Goal: Task Accomplishment & Management: Use online tool/utility

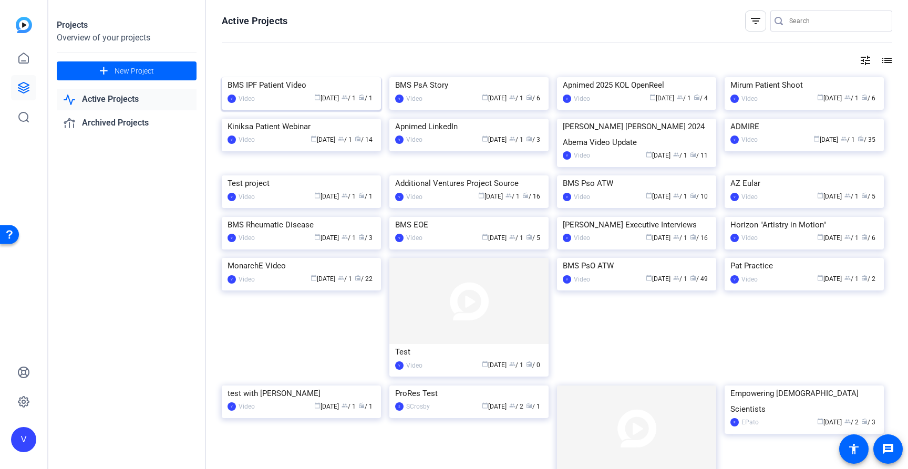
click at [288, 93] on div "BMS IPF Patient Video" at bounding box center [302, 85] width 148 height 16
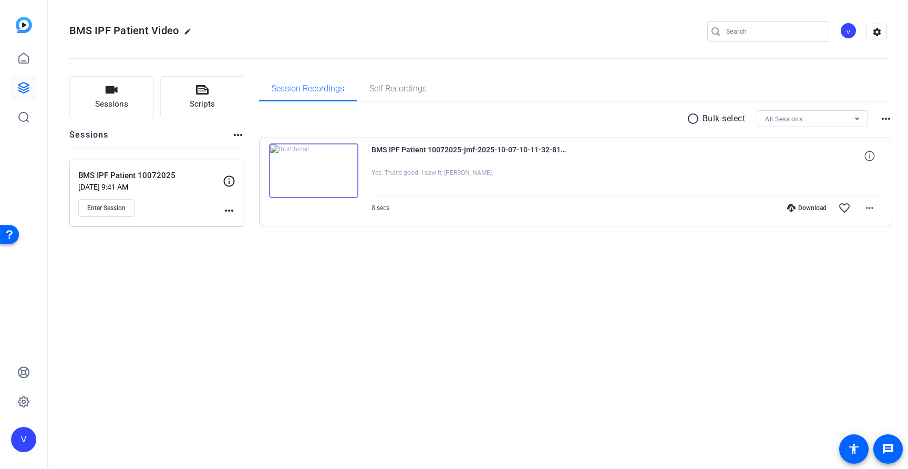
click at [291, 374] on div "BMS IPF Patient Video edit V settings Sessions Scripts Sessions more_horiz BMS …" at bounding box center [478, 234] width 860 height 469
drag, startPoint x: 80, startPoint y: 174, endPoint x: 182, endPoint y: 171, distance: 101.5
click at [182, 171] on p "BMS IPF Patient 10072025" at bounding box center [150, 176] width 145 height 12
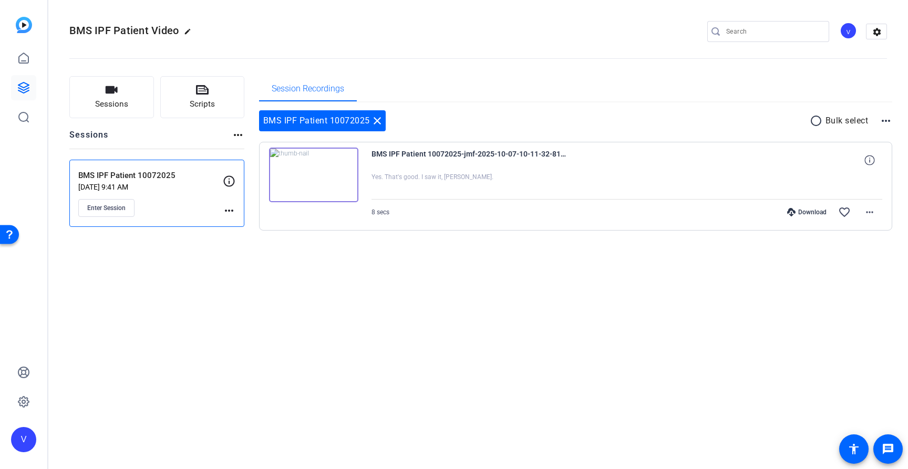
copy p "BMS IPF Patient 10072025"
click at [285, 250] on div "BMS IPF Patient 10072025 close radio_button_unchecked Bulk select more_horiz BM…" at bounding box center [576, 183] width 634 height 162
click at [255, 271] on div "Sessions Scripts Sessions more_horiz BMS IPF Patient 10072025 Oct 07, 2025 @ 9:…" at bounding box center [478, 170] width 860 height 214
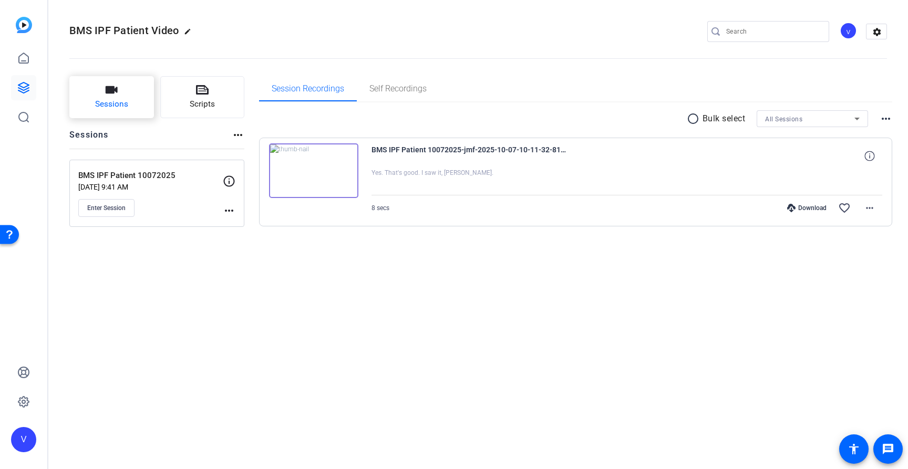
click at [115, 102] on span "Sessions" at bounding box center [111, 104] width 33 height 12
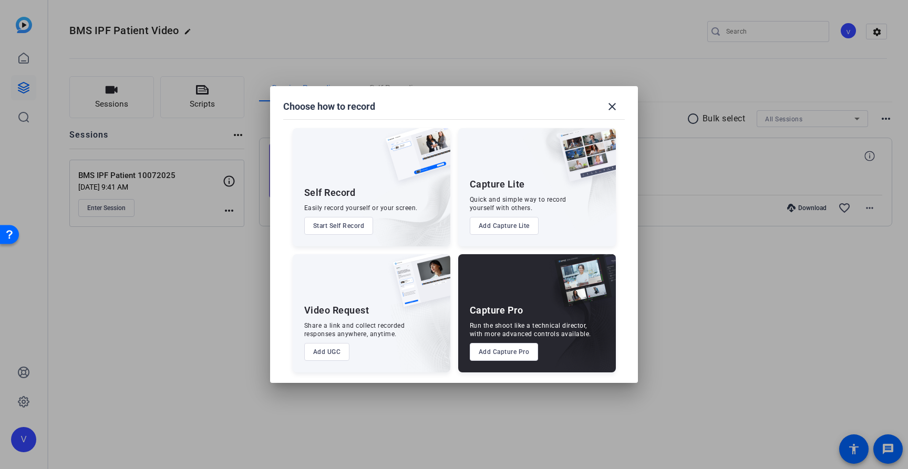
click at [518, 356] on button "Add Capture Pro" at bounding box center [504, 352] width 69 height 18
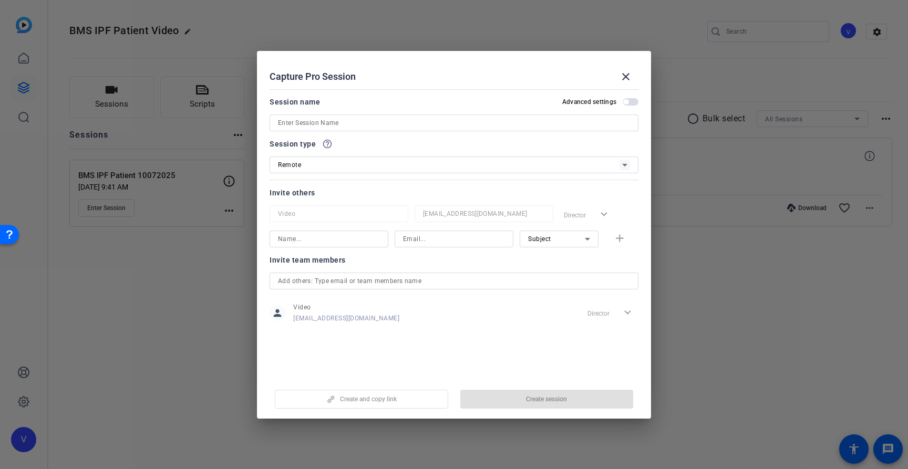
click at [334, 122] on input at bounding box center [454, 123] width 352 height 13
paste input "BMS IPF Patient 10072025"
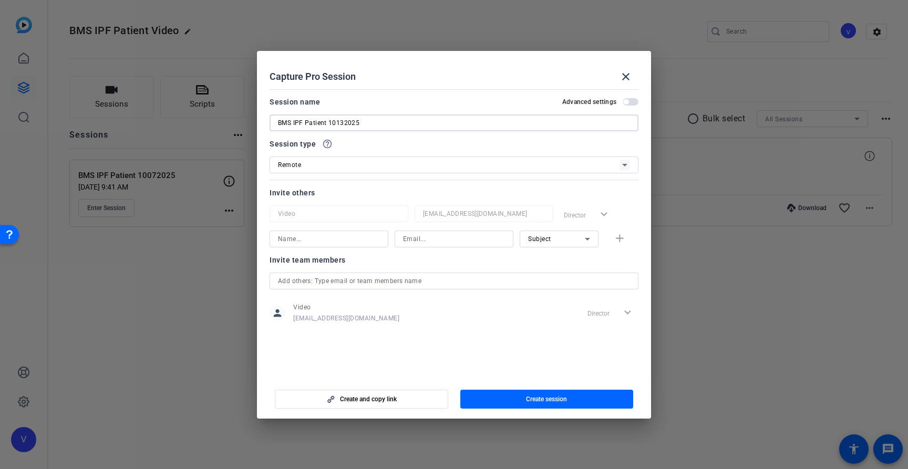
type input "BMS IPF Patient 10132025"
click at [423, 78] on div "Capture Pro Session close" at bounding box center [454, 76] width 369 height 25
click at [620, 162] on icon at bounding box center [625, 165] width 13 height 13
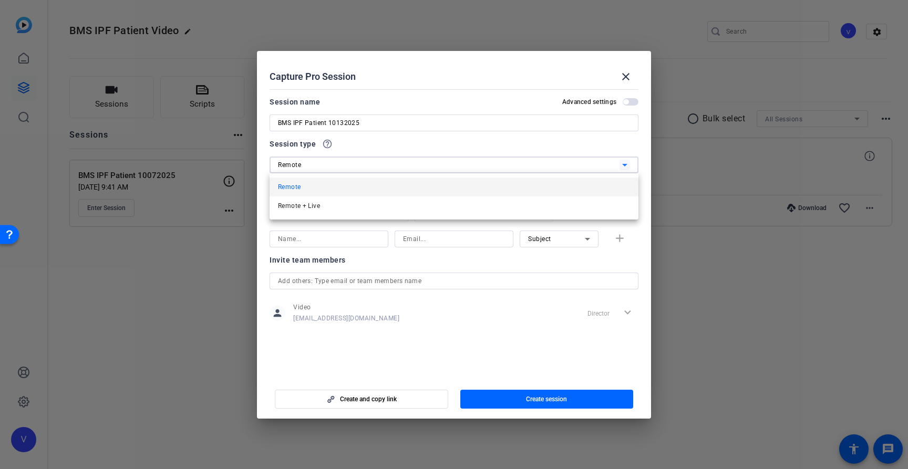
click at [620, 162] on div at bounding box center [454, 234] width 908 height 469
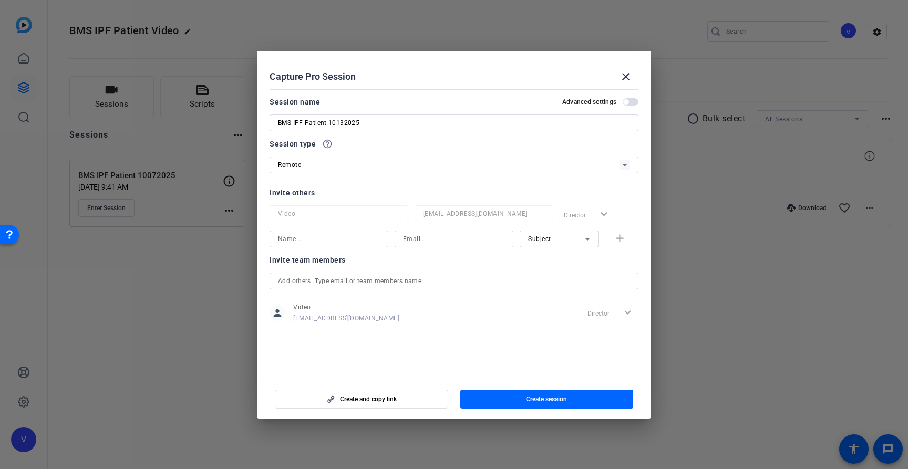
click at [321, 244] on input at bounding box center [329, 239] width 102 height 13
paste input "[PERSON_NAME]"
type input "[PERSON_NAME]"
click at [421, 242] on input at bounding box center [454, 239] width 102 height 13
paste input "[EMAIL_ADDRESS][DOMAIN_NAME]"
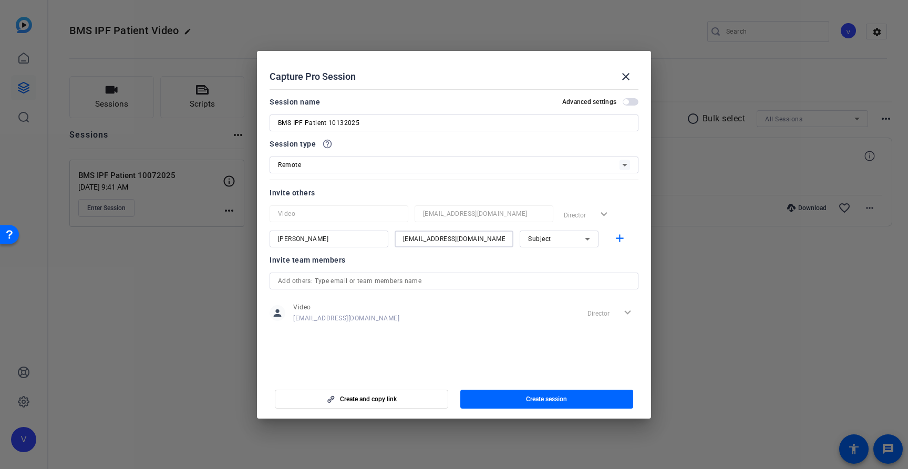
type input "[EMAIL_ADDRESS][DOMAIN_NAME]"
click at [588, 236] on icon at bounding box center [587, 239] width 13 height 13
click at [570, 279] on mat-option "Watcher" at bounding box center [559, 277] width 79 height 17
click at [621, 239] on mat-icon "add" at bounding box center [619, 238] width 13 height 13
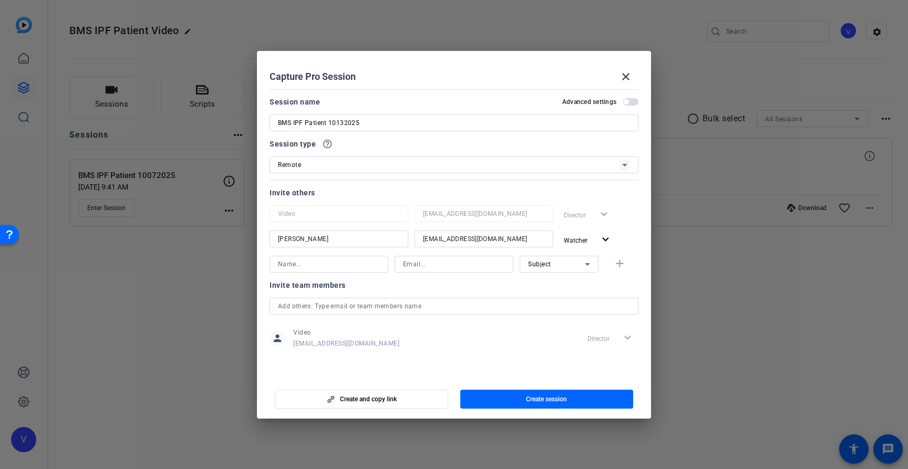
click at [291, 271] on div at bounding box center [329, 264] width 102 height 17
click at [297, 267] on input at bounding box center [329, 264] width 102 height 13
paste input "[PERSON_NAME]"
type input "[PERSON_NAME]"
click at [457, 260] on input at bounding box center [454, 264] width 102 height 13
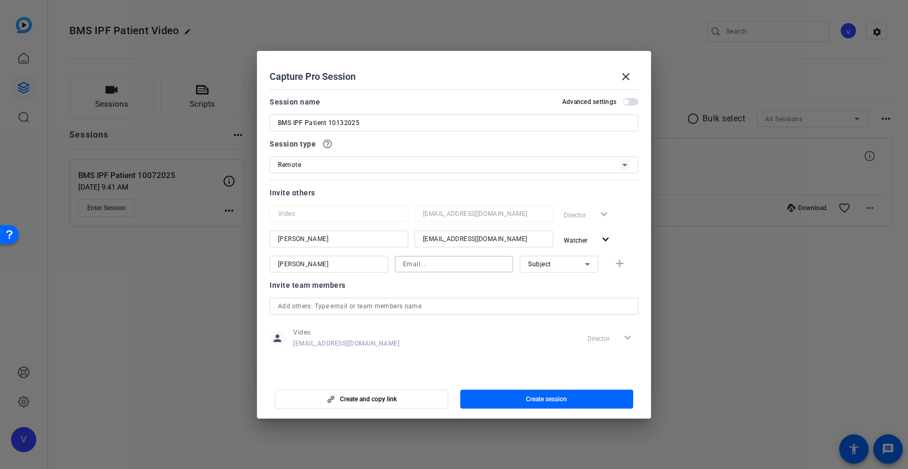
paste input "[PERSON_NAME][EMAIL_ADDRESS][PERSON_NAME][DOMAIN_NAME]"
type input "[PERSON_NAME][EMAIL_ADDRESS][PERSON_NAME][DOMAIN_NAME]"
click at [588, 270] on icon at bounding box center [587, 264] width 13 height 13
click at [573, 294] on mat-option "Watcher" at bounding box center [559, 302] width 79 height 17
click at [616, 263] on mat-icon "add" at bounding box center [619, 263] width 13 height 13
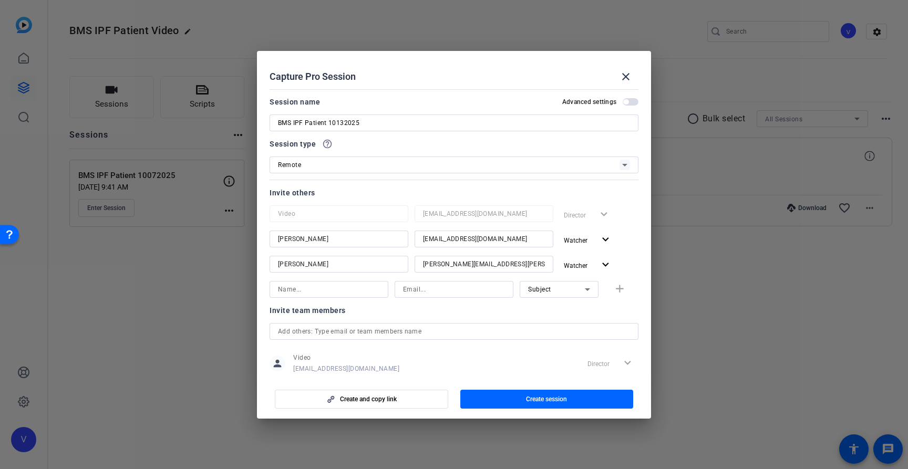
click at [416, 285] on input at bounding box center [454, 289] width 102 height 13
paste input "[EMAIL_ADDRESS][DOMAIN_NAME]"
type input "[EMAIL_ADDRESS][DOMAIN_NAME]"
click at [490, 306] on div at bounding box center [454, 304] width 119 height 12
click at [364, 289] on input at bounding box center [329, 289] width 102 height 13
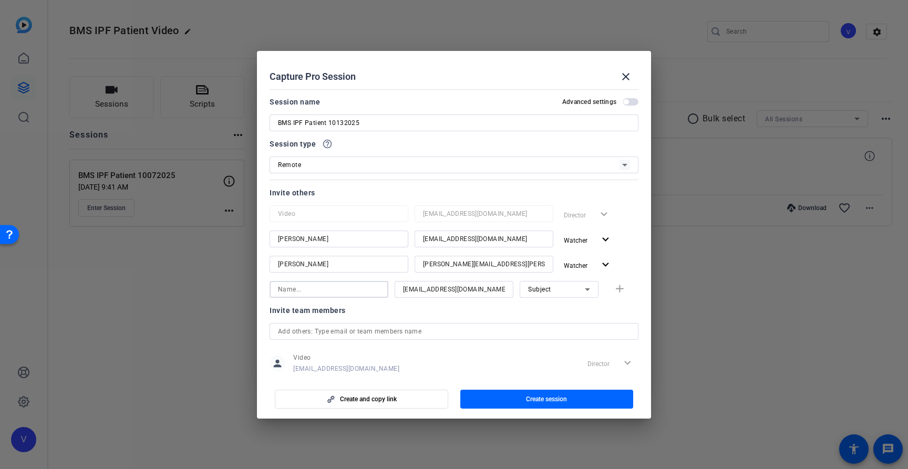
paste input "[PERSON_NAME]"
type input "[PERSON_NAME]"
click at [582, 291] on icon at bounding box center [587, 289] width 13 height 13
click at [561, 327] on mat-option "Watcher" at bounding box center [559, 327] width 79 height 17
click at [616, 288] on mat-icon "add" at bounding box center [619, 289] width 13 height 13
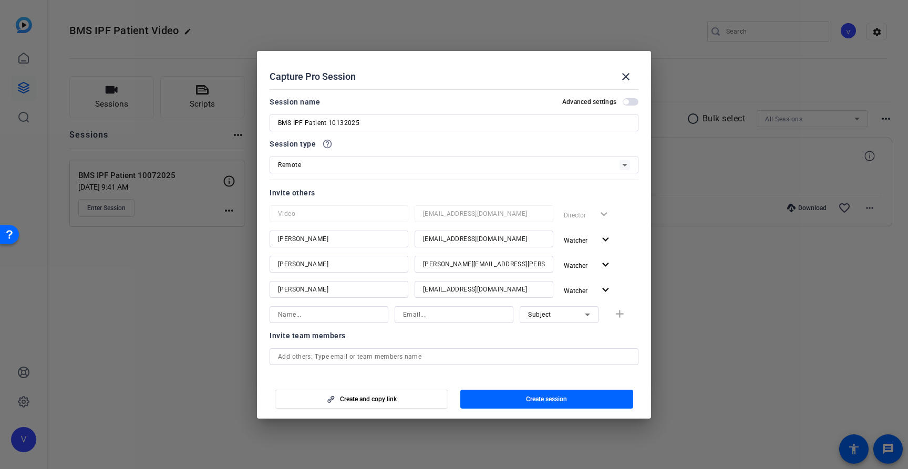
scroll to position [47, 0]
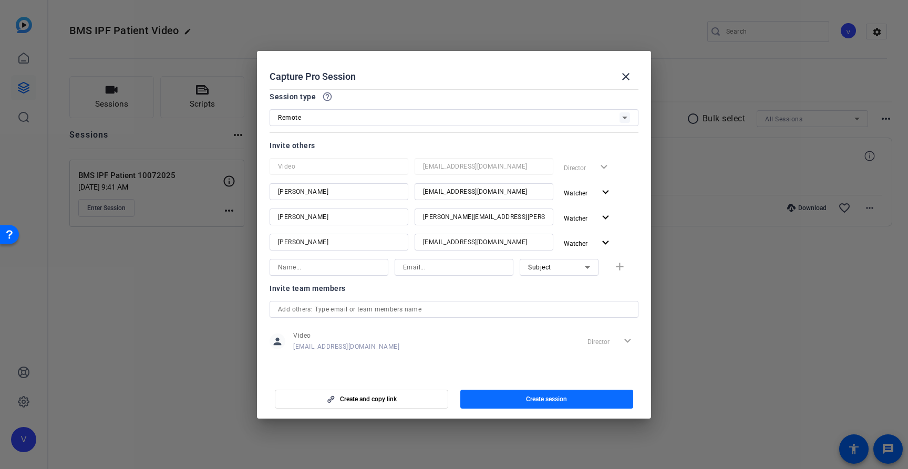
click at [572, 395] on span "button" at bounding box center [546, 399] width 173 height 25
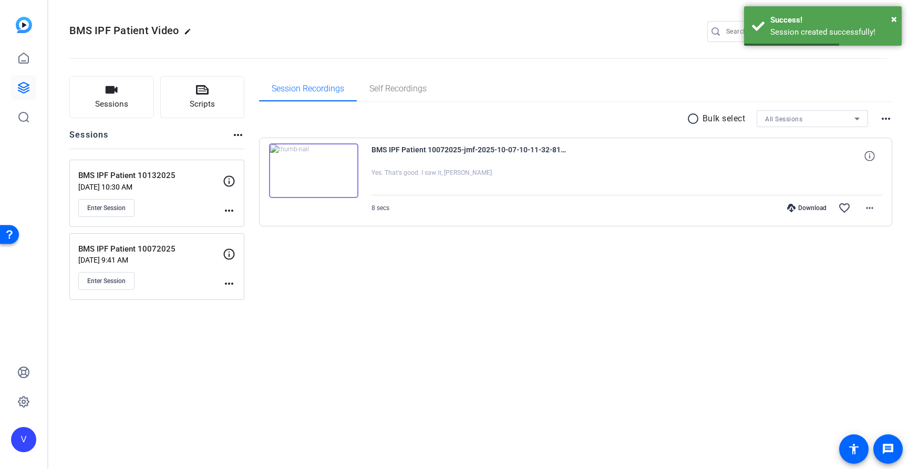
click at [437, 349] on div "BMS IPF Patient Video edit V settings Sessions Scripts Sessions more_horiz BMS …" at bounding box center [478, 234] width 860 height 469
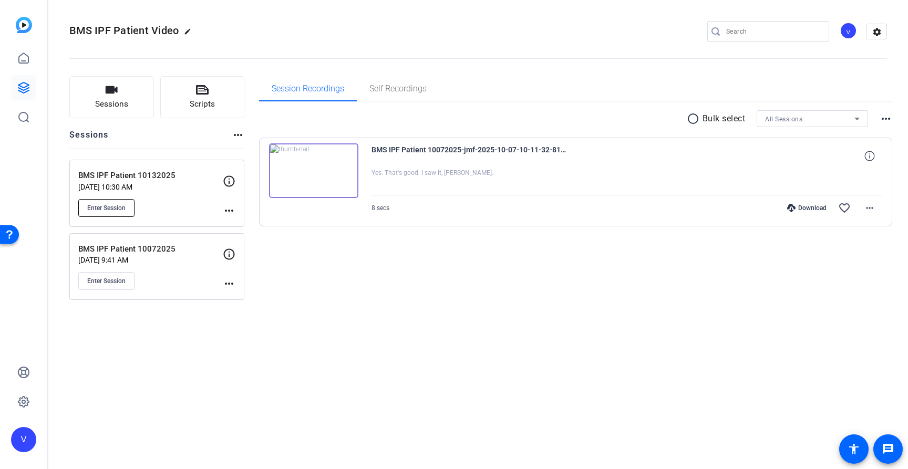
click at [111, 208] on span "Enter Session" at bounding box center [106, 208] width 38 height 8
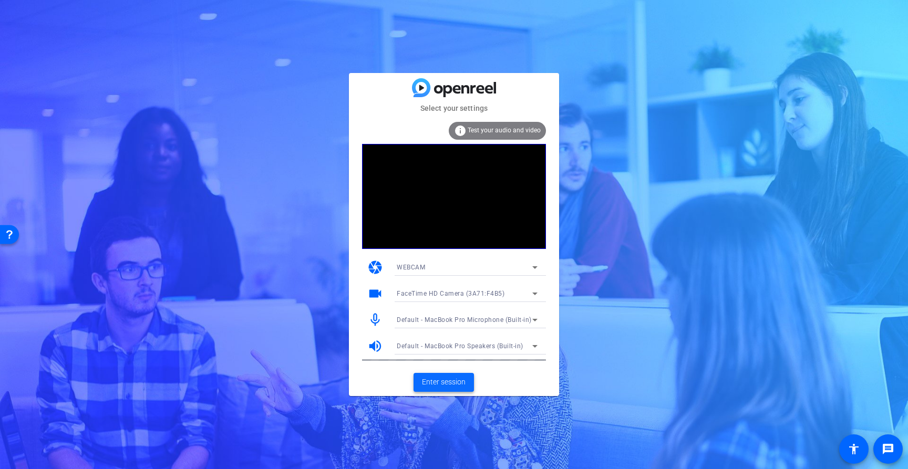
click at [456, 383] on span "Enter session" at bounding box center [444, 382] width 44 height 11
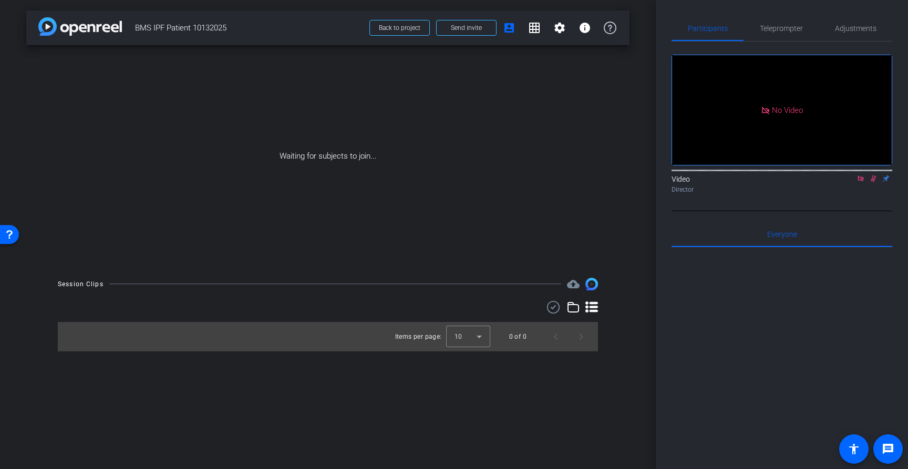
click at [861, 182] on icon at bounding box center [861, 178] width 8 height 7
click at [850, 182] on icon at bounding box center [848, 178] width 8 height 7
click at [475, 27] on span "Send invite" at bounding box center [466, 28] width 31 height 8
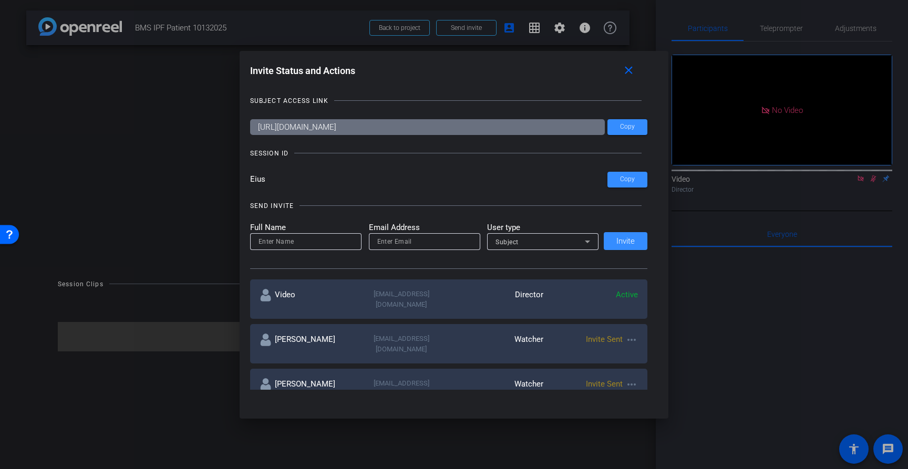
drag, startPoint x: 266, startPoint y: 179, endPoint x: 240, endPoint y: 177, distance: 25.9
click at [240, 177] on div "Invite Status and Actions close SUBJECT ACCESS LINK [URL][DOMAIN_NAME] Copy SES…" at bounding box center [454, 225] width 429 height 349
click at [266, 179] on input "Eius" at bounding box center [429, 180] width 358 height 16
click at [286, 180] on input "Eius" at bounding box center [429, 180] width 358 height 16
click at [257, 180] on input "Eius" at bounding box center [429, 180] width 358 height 16
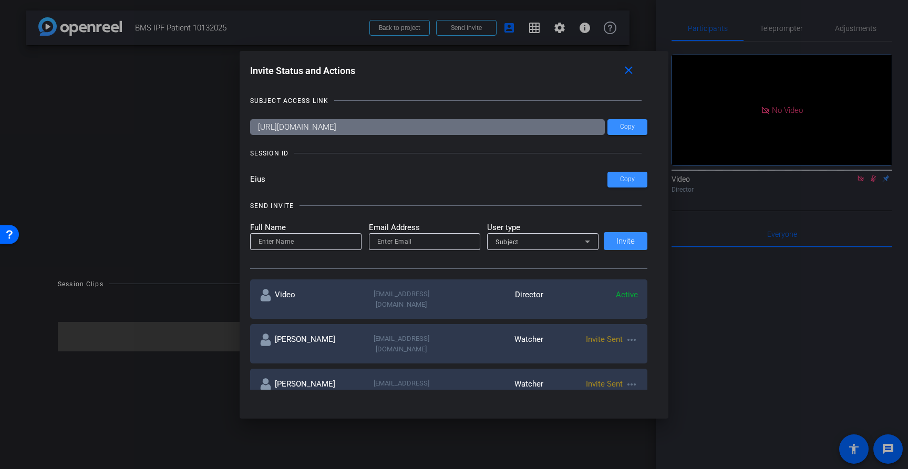
click at [257, 180] on input "Eius" at bounding box center [429, 180] width 358 height 16
click at [274, 181] on input "Eius" at bounding box center [429, 180] width 358 height 16
click at [623, 73] on mat-icon "close" at bounding box center [628, 70] width 13 height 13
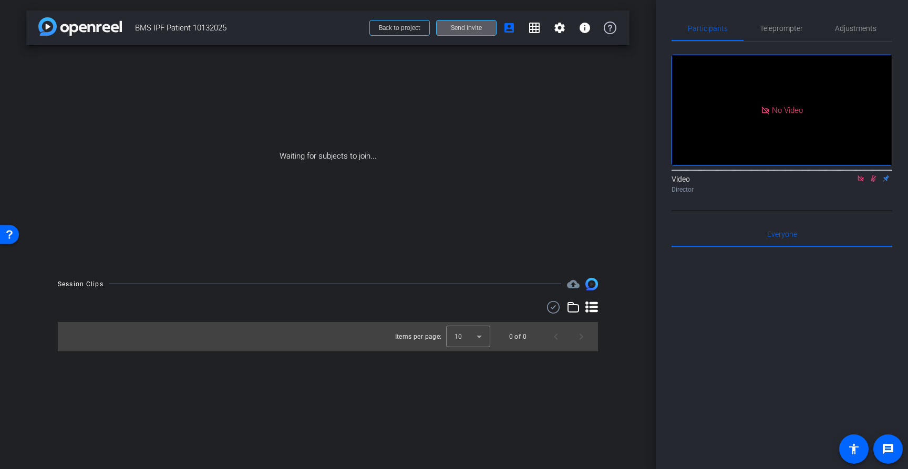
click at [472, 34] on span at bounding box center [466, 27] width 59 height 25
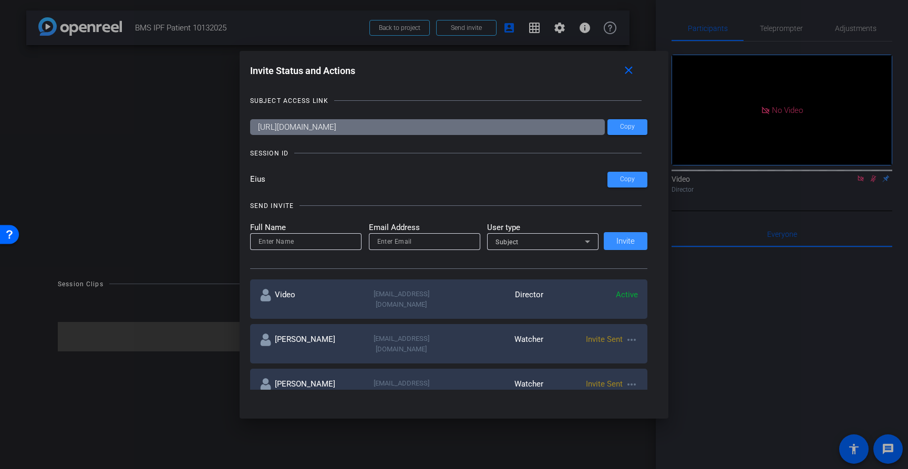
drag, startPoint x: 270, startPoint y: 180, endPoint x: 223, endPoint y: 178, distance: 46.3
click at [223, 178] on div "Invite Status and Actions close SUBJECT ACCESS LINK [URL][DOMAIN_NAME] Copy SES…" at bounding box center [454, 234] width 908 height 469
click at [632, 72] on mat-icon "close" at bounding box center [628, 70] width 13 height 13
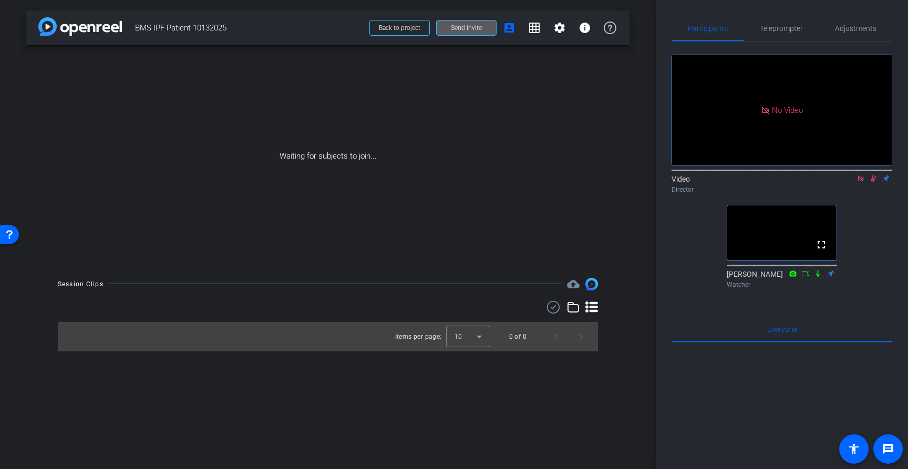
click at [817, 277] on icon at bounding box center [818, 273] width 8 height 7
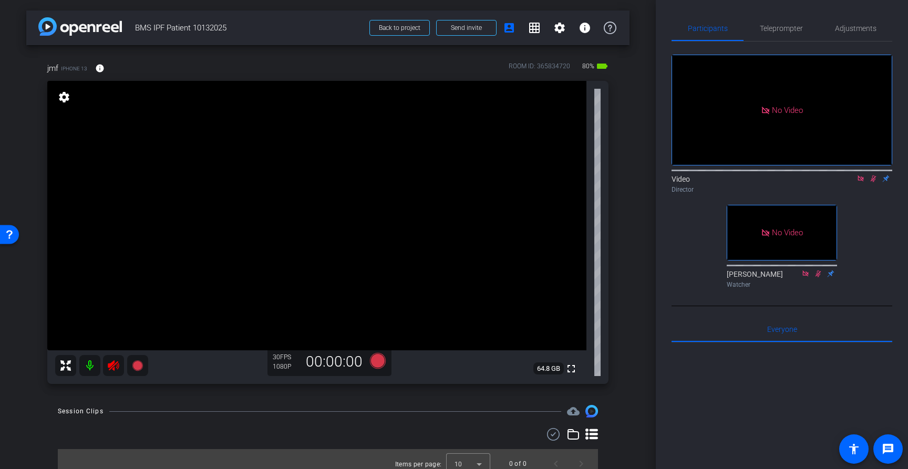
click at [90, 366] on mat-icon at bounding box center [89, 365] width 21 height 21
click at [875, 182] on icon at bounding box center [874, 179] width 6 height 7
click at [861, 182] on icon at bounding box center [861, 178] width 8 height 7
click at [120, 366] on mat-icon at bounding box center [113, 365] width 21 height 21
click at [86, 366] on mat-icon at bounding box center [89, 365] width 21 height 21
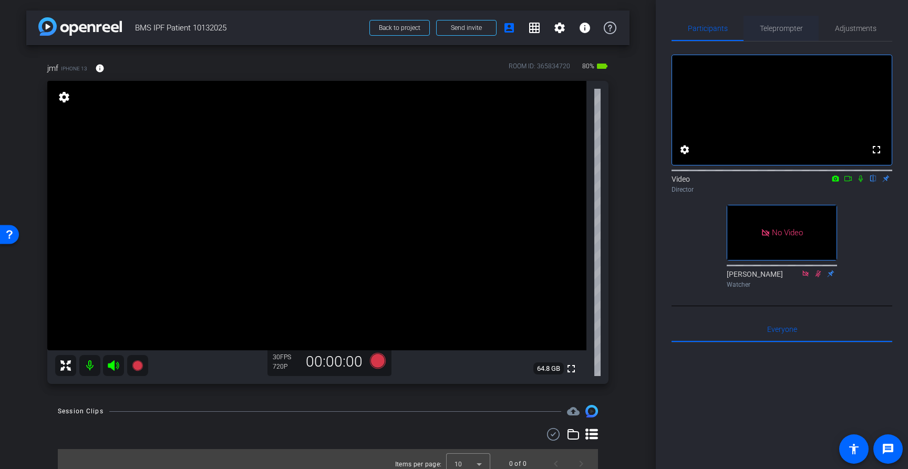
click at [788, 33] on span "Teleprompter" at bounding box center [781, 28] width 43 height 25
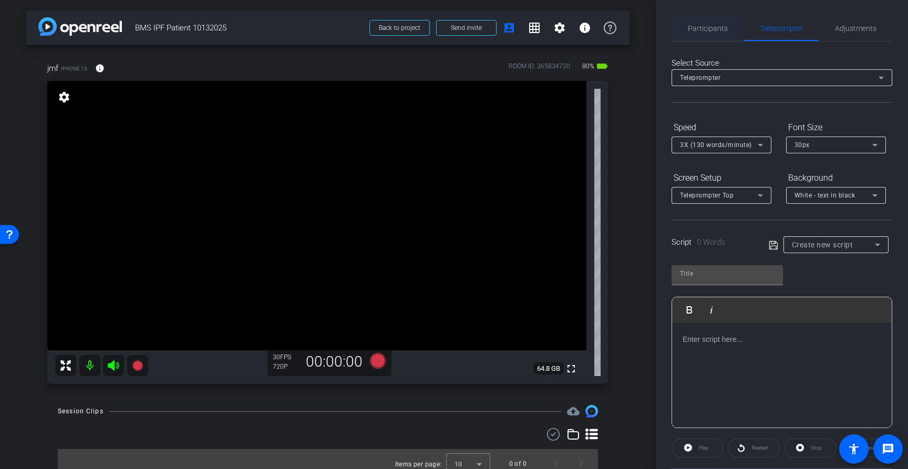
click at [695, 31] on span "Participants" at bounding box center [708, 28] width 40 height 7
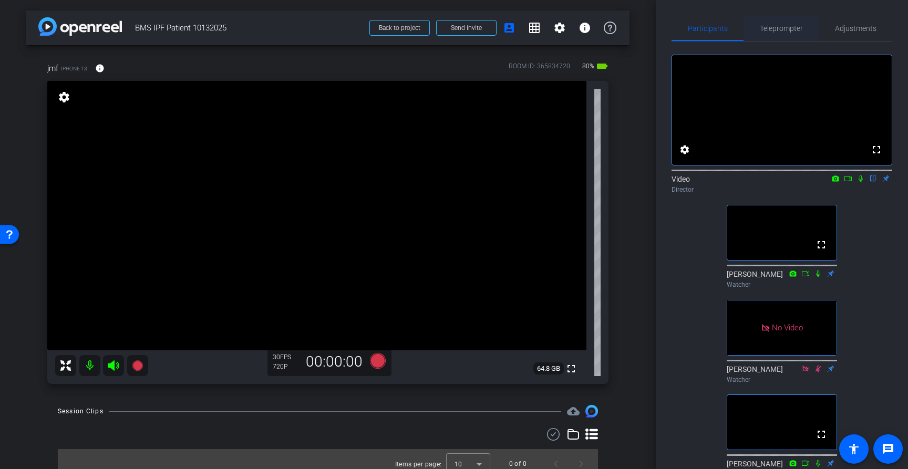
click at [786, 32] on span "Teleprompter" at bounding box center [781, 28] width 43 height 7
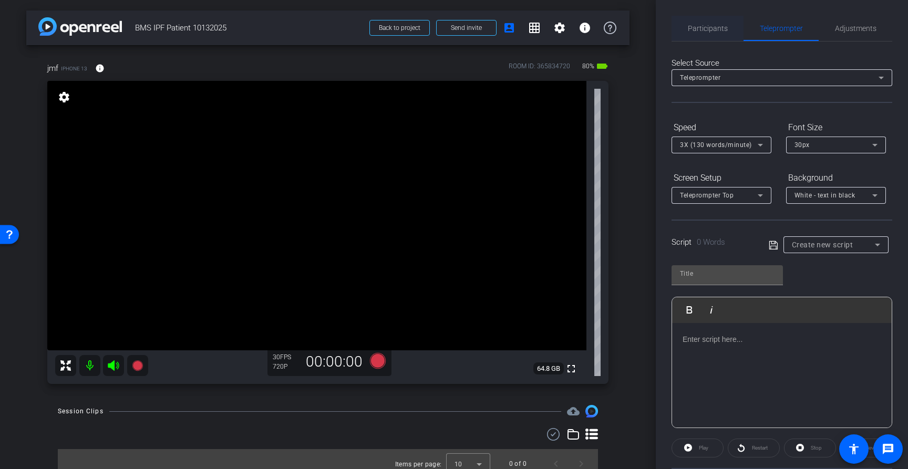
click at [703, 18] on span "Participants" at bounding box center [708, 28] width 40 height 25
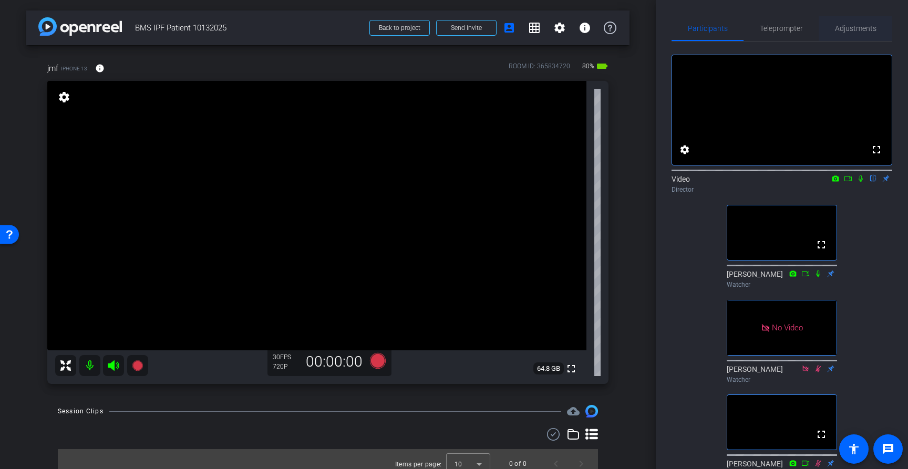
click at [852, 28] on span "Adjustments" at bounding box center [856, 28] width 42 height 7
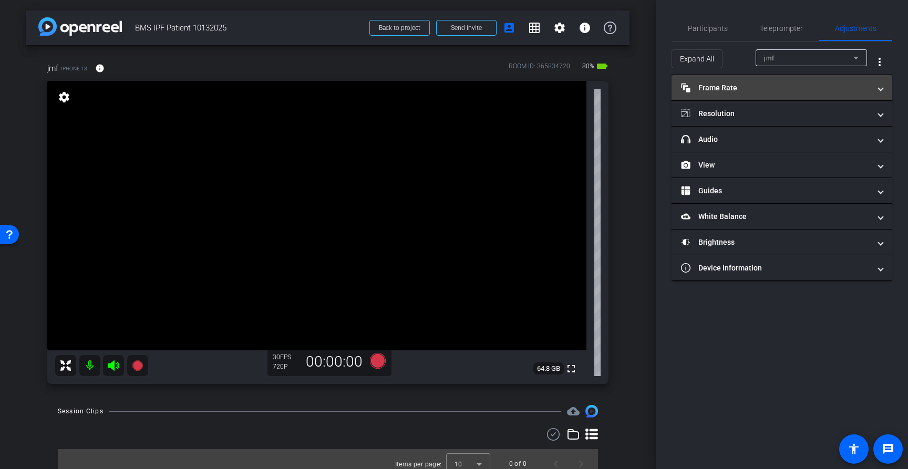
click at [761, 88] on mat-panel-title "Frame Rate Frame Rate" at bounding box center [775, 88] width 189 height 11
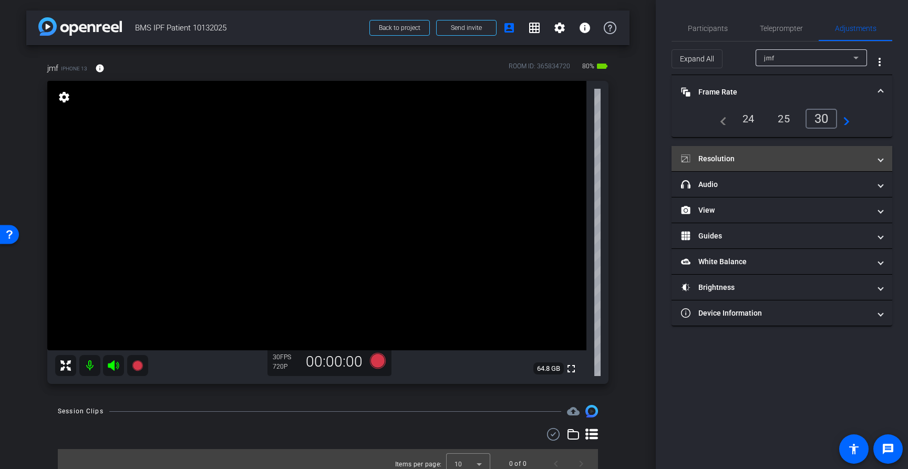
click at [769, 154] on mat-panel-title "Resolution" at bounding box center [775, 158] width 189 height 11
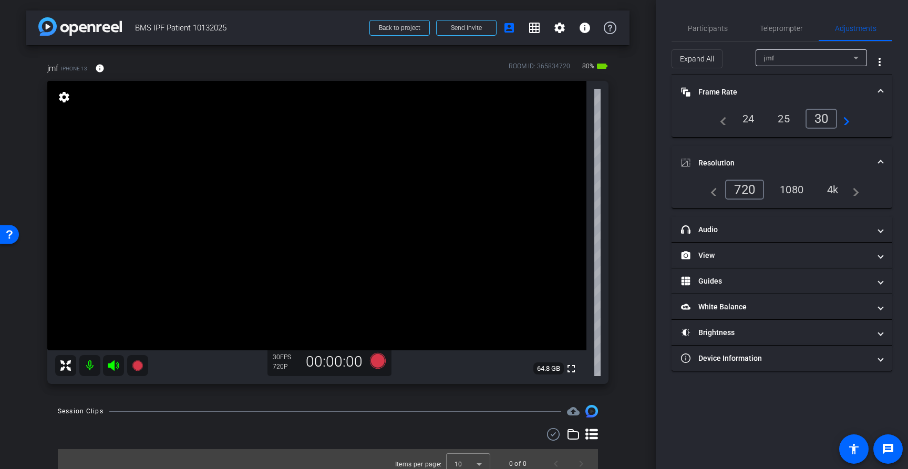
click at [779, 190] on div "1080" at bounding box center [791, 190] width 39 height 18
click at [781, 22] on span "Teleprompter" at bounding box center [781, 28] width 43 height 25
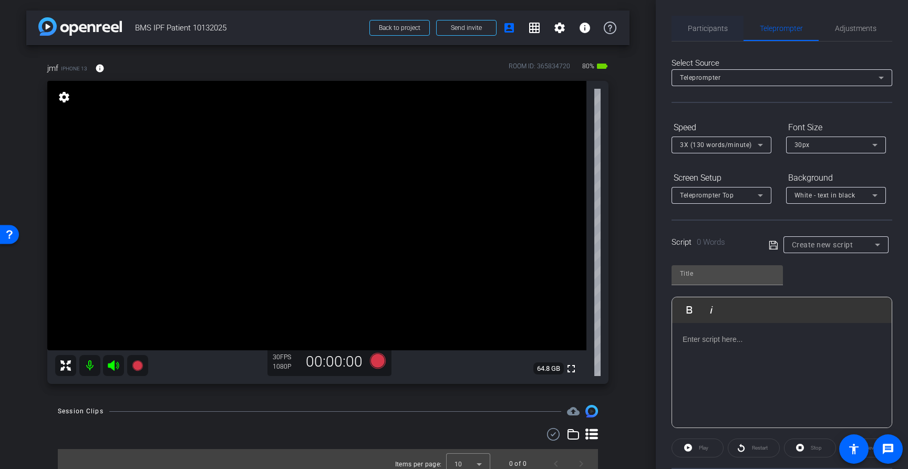
click at [697, 27] on span "Participants" at bounding box center [708, 28] width 40 height 7
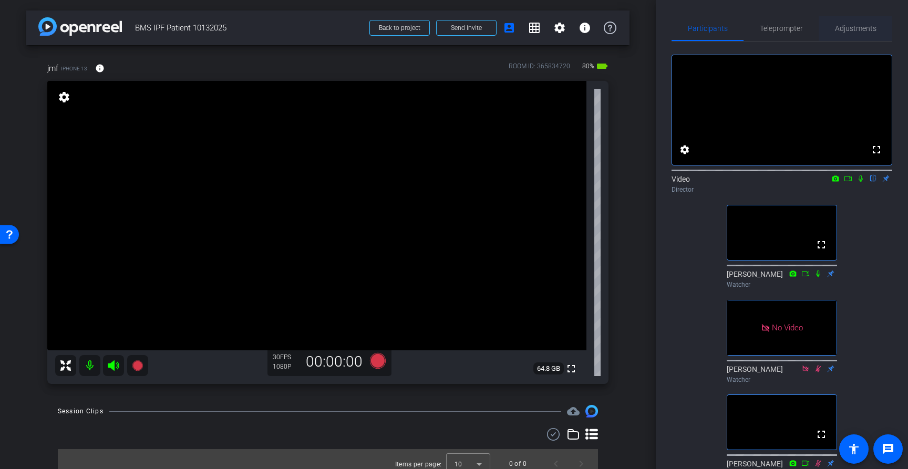
click at [861, 23] on span "Adjustments" at bounding box center [856, 28] width 42 height 25
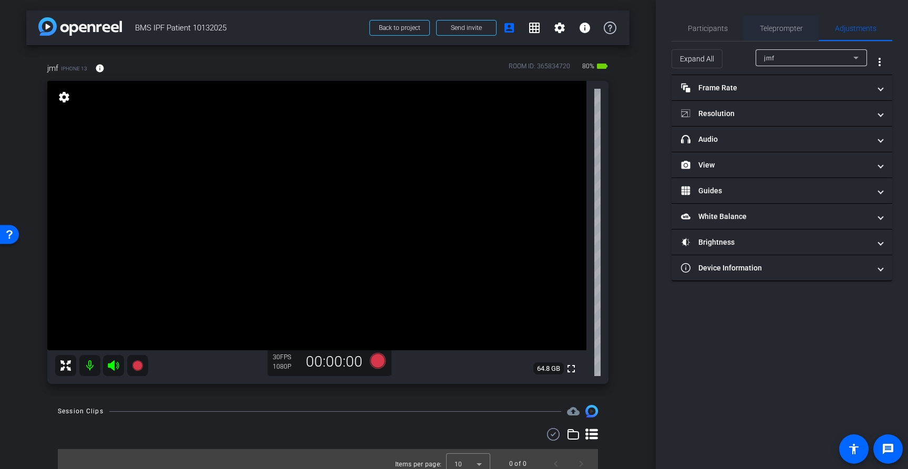
click at [772, 27] on span "Teleprompter" at bounding box center [781, 28] width 43 height 7
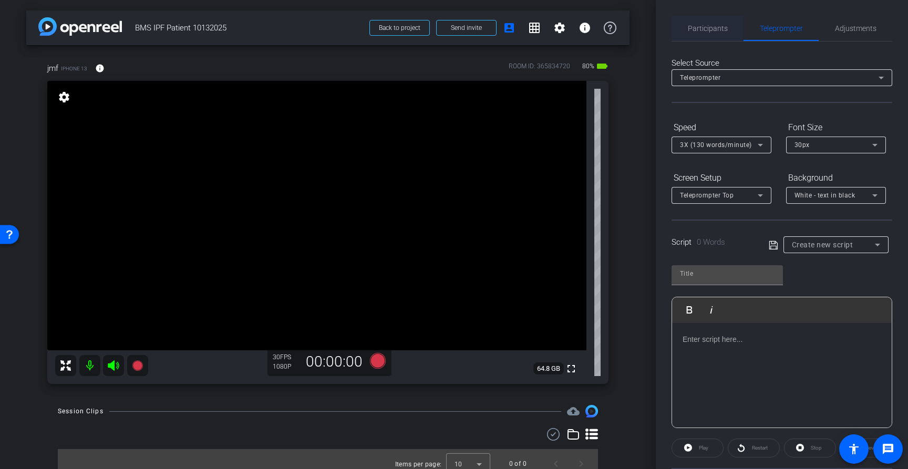
click at [693, 26] on span "Participants" at bounding box center [708, 28] width 40 height 7
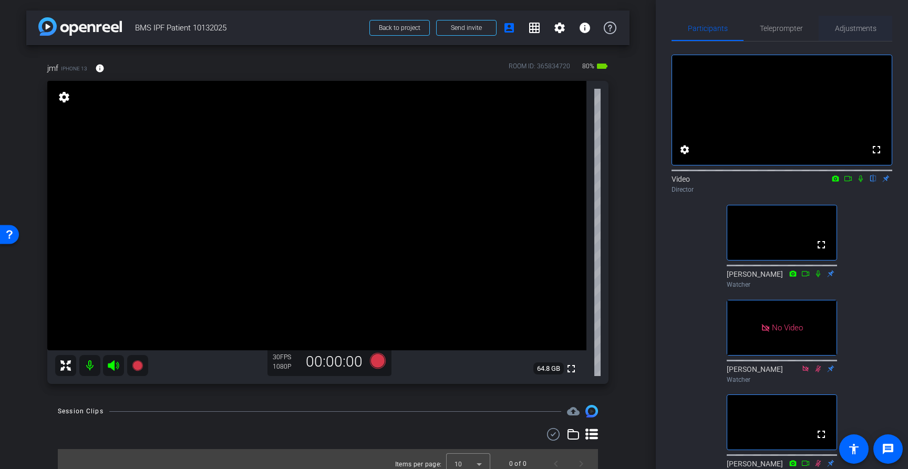
click at [861, 32] on span "Adjustments" at bounding box center [856, 28] width 42 height 7
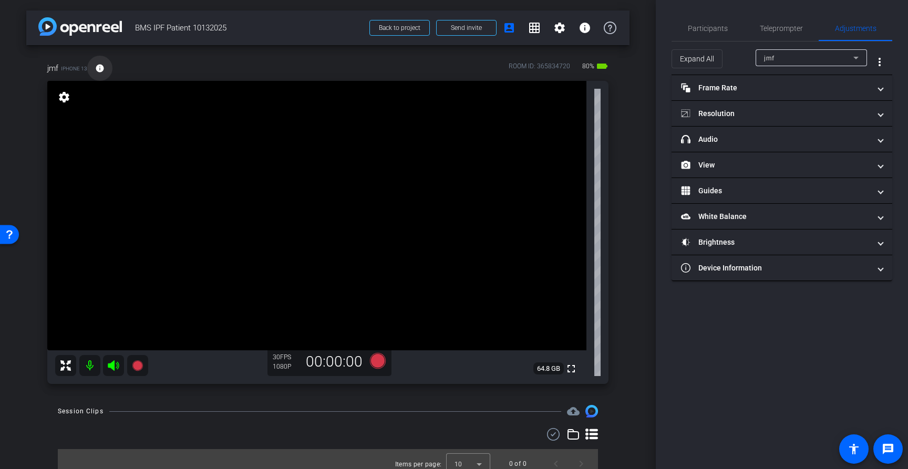
click at [102, 68] on mat-icon "info" at bounding box center [99, 68] width 9 height 9
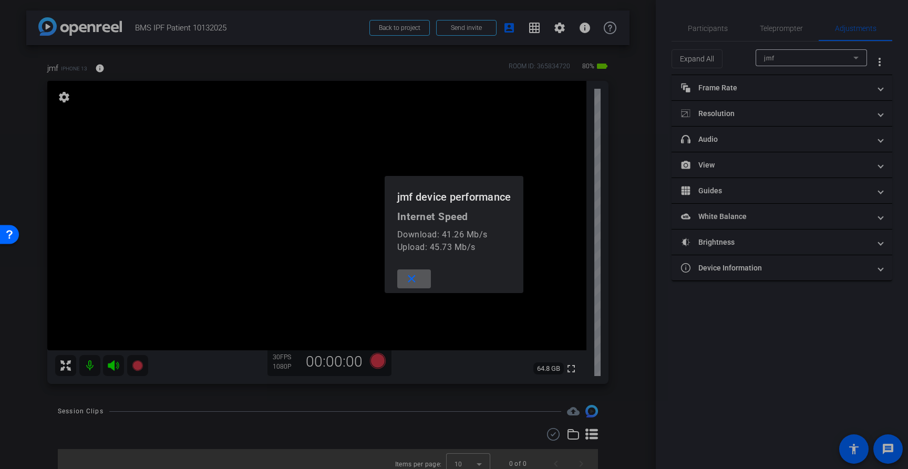
click at [415, 281] on mat-icon "close" at bounding box center [411, 279] width 13 height 13
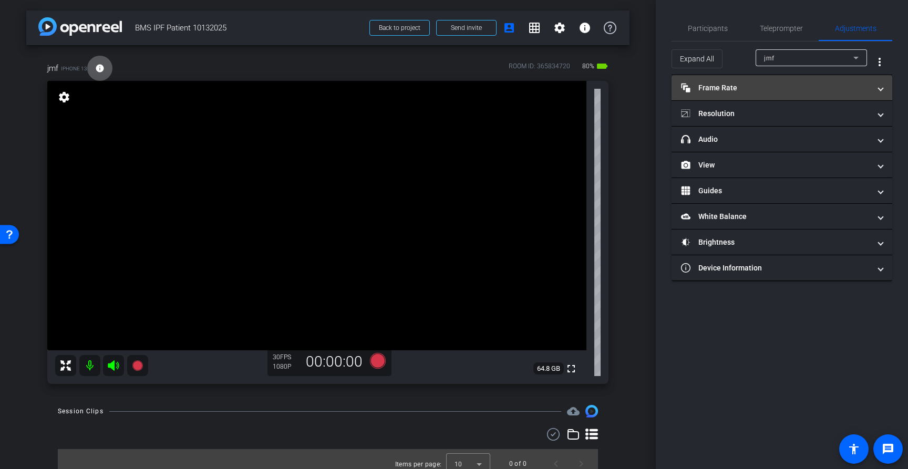
click at [789, 95] on mat-expansion-panel-header "Frame Rate Frame Rate" at bounding box center [782, 87] width 221 height 25
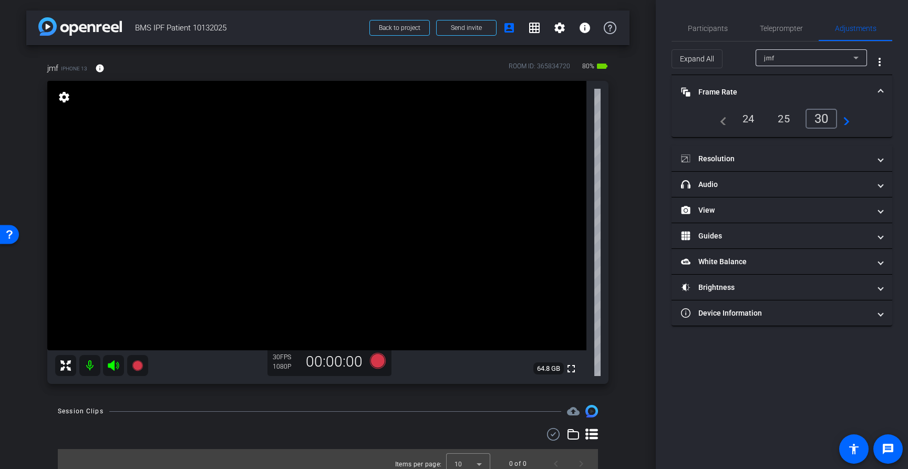
click at [809, 95] on mat-panel-title "Frame Rate Frame Rate" at bounding box center [775, 92] width 189 height 11
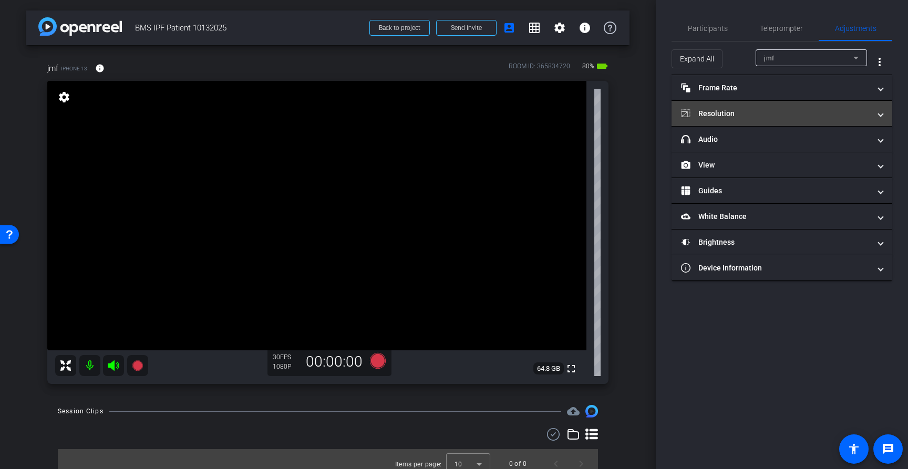
click at [810, 114] on mat-panel-title "Resolution" at bounding box center [775, 113] width 189 height 11
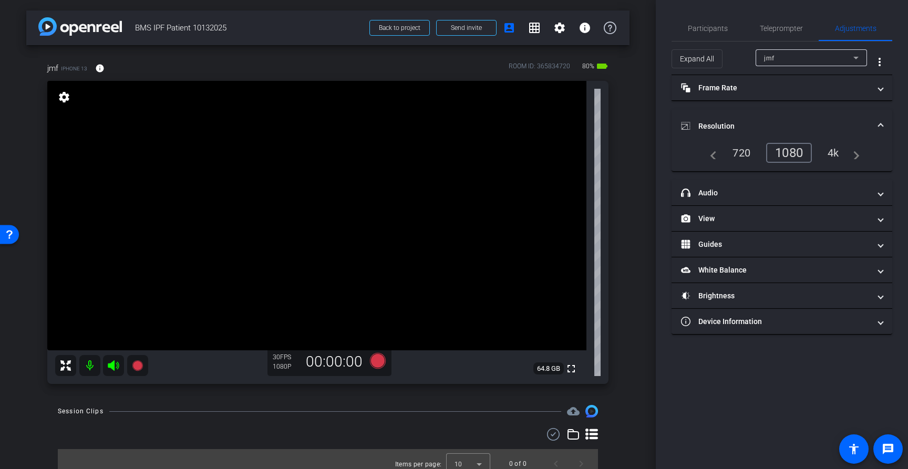
click at [824, 115] on mat-expansion-panel-header "Resolution" at bounding box center [782, 126] width 221 height 34
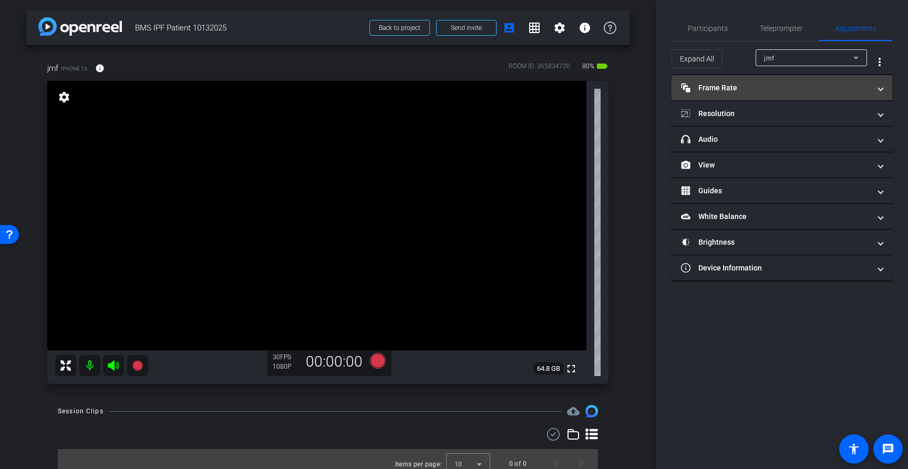
click at [834, 97] on mat-expansion-panel-header "Frame Rate Frame Rate" at bounding box center [782, 87] width 221 height 25
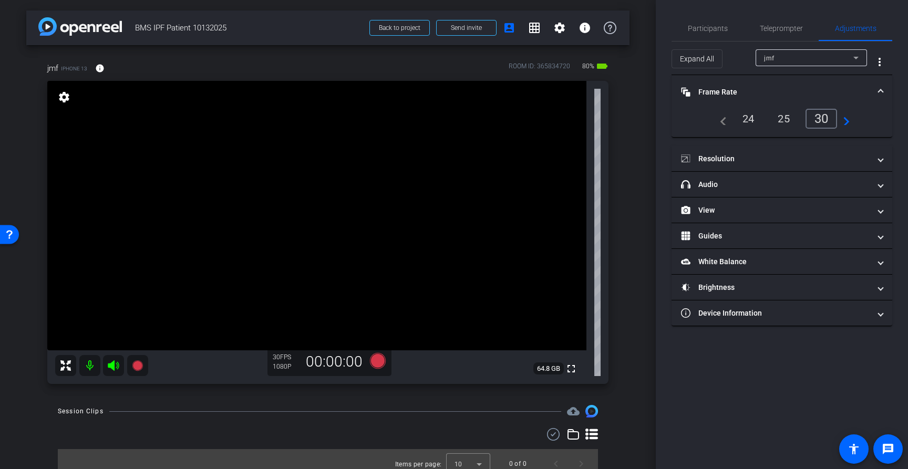
click at [834, 97] on mat-panel-title "Frame Rate Frame Rate" at bounding box center [775, 92] width 189 height 11
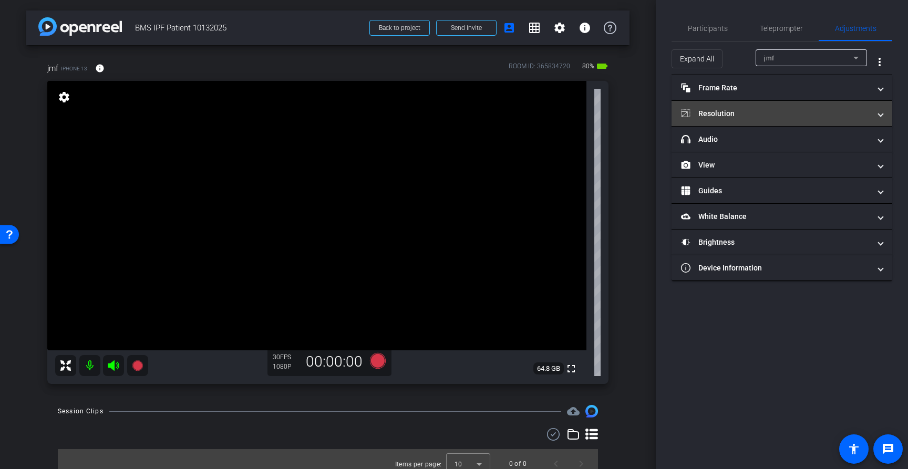
click at [830, 125] on mat-expansion-panel-header "Resolution" at bounding box center [782, 113] width 221 height 25
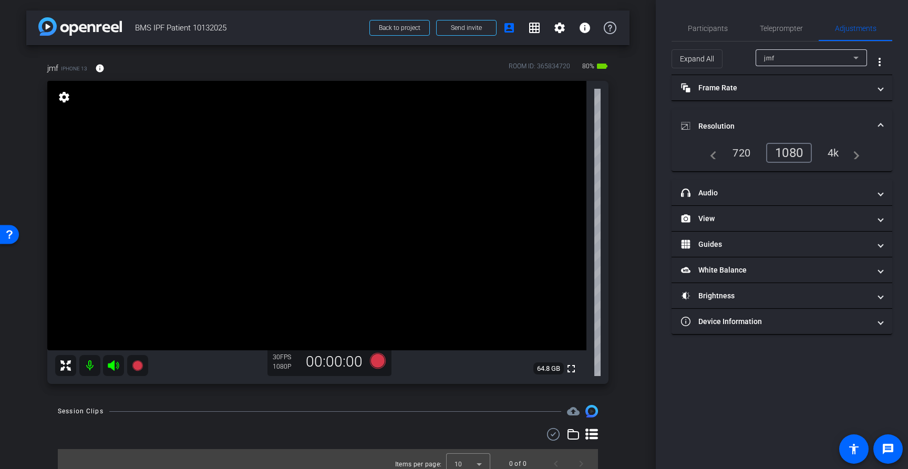
click at [836, 121] on mat-panel-title "Resolution" at bounding box center [775, 126] width 189 height 11
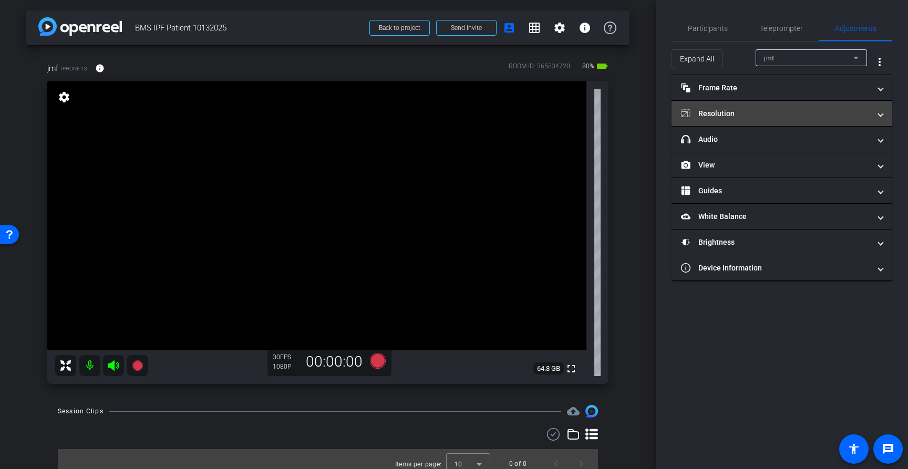
click at [842, 119] on mat-expansion-panel-header "Resolution" at bounding box center [782, 113] width 221 height 25
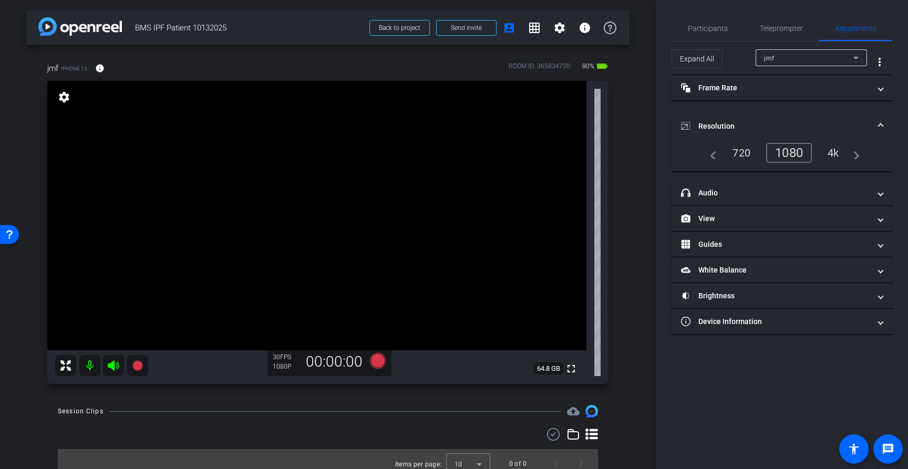
click at [842, 119] on mat-expansion-panel-header "Resolution" at bounding box center [782, 126] width 221 height 34
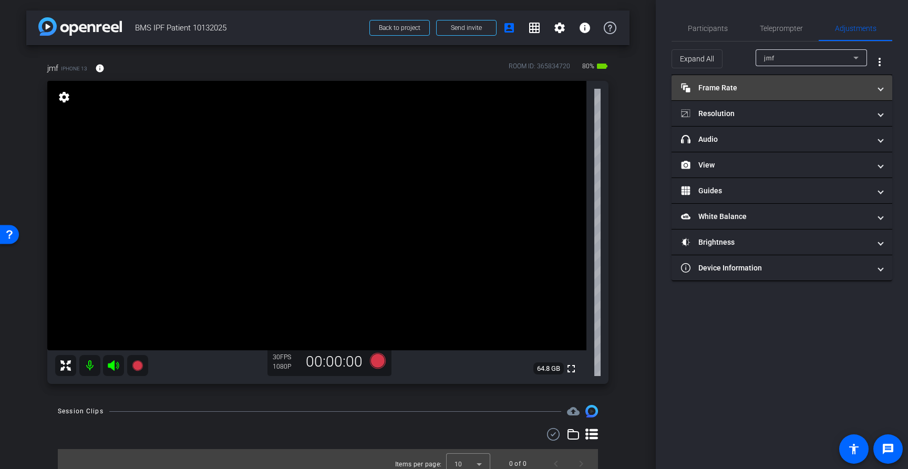
click at [761, 84] on mat-panel-title "Frame Rate Frame Rate" at bounding box center [775, 88] width 189 height 11
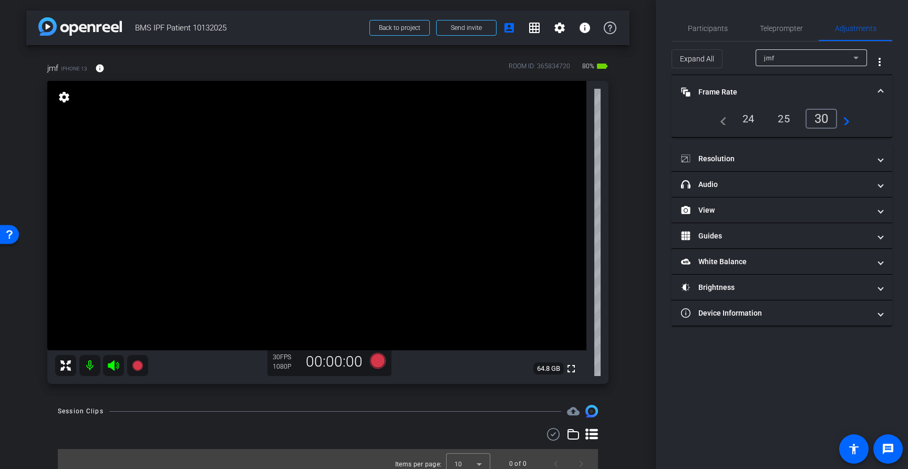
click at [761, 84] on mat-expansion-panel-header "Frame Rate Frame Rate" at bounding box center [782, 92] width 221 height 34
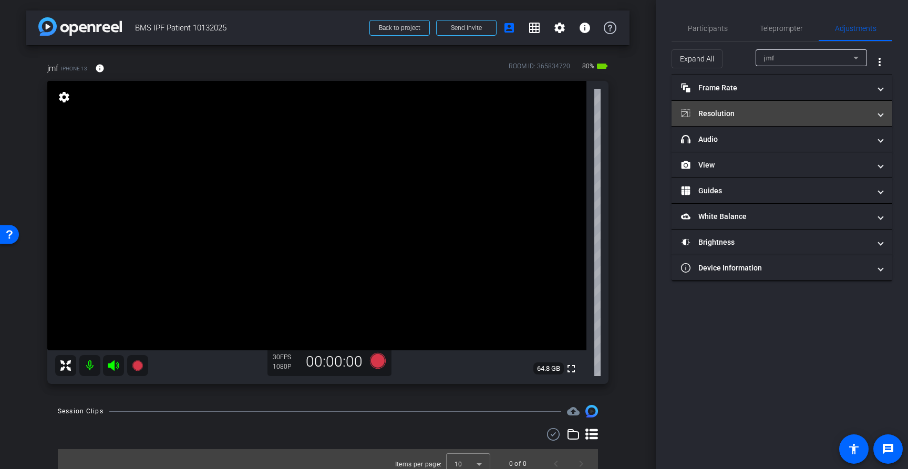
click at [768, 113] on mat-panel-title "Resolution" at bounding box center [775, 113] width 189 height 11
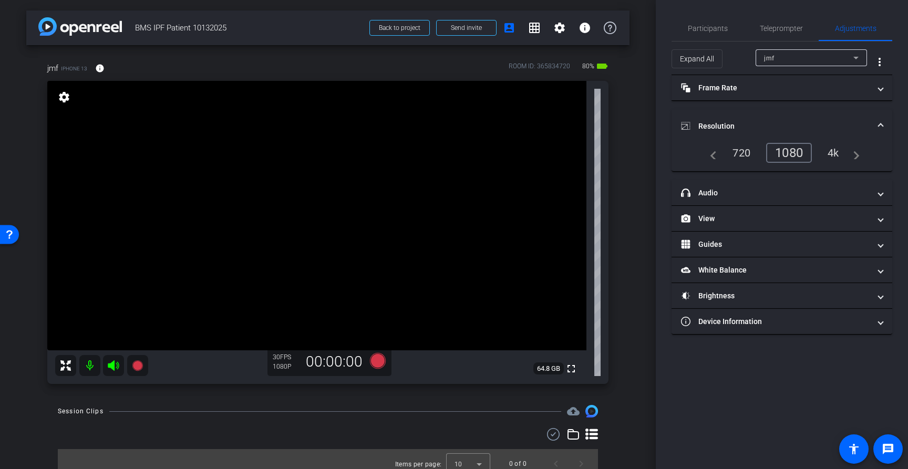
click at [768, 113] on mat-expansion-panel-header "Resolution" at bounding box center [782, 126] width 221 height 34
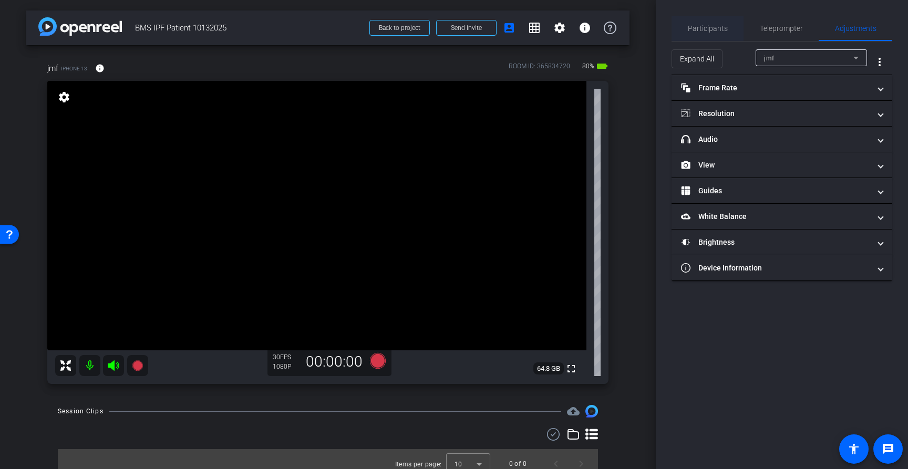
click at [706, 25] on span "Participants" at bounding box center [708, 28] width 40 height 7
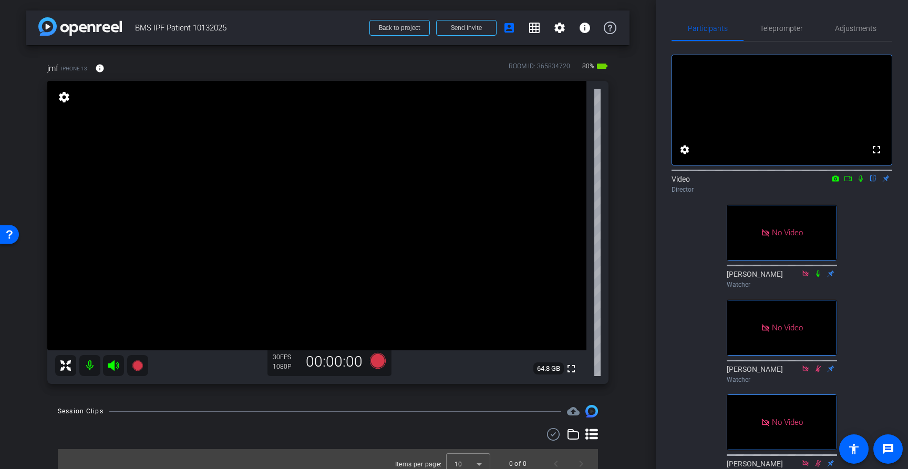
click at [859, 182] on icon at bounding box center [861, 178] width 8 height 7
click at [846, 182] on icon at bounding box center [848, 178] width 8 height 7
click at [380, 362] on icon at bounding box center [378, 361] width 16 height 16
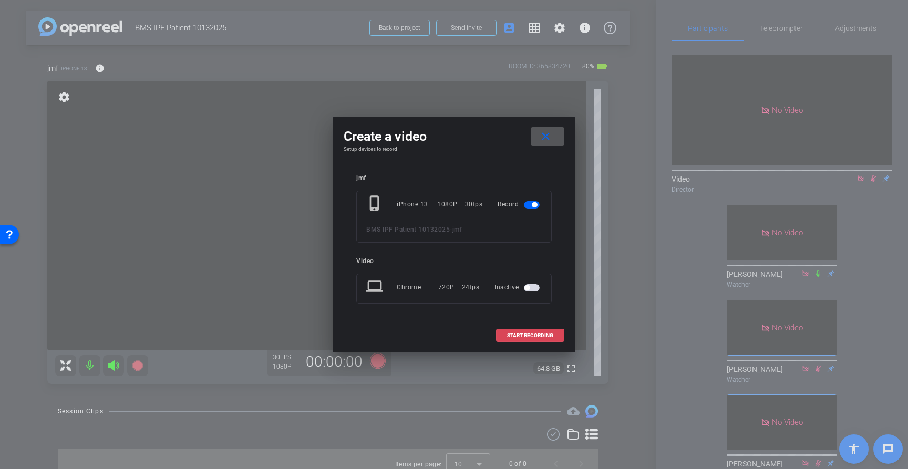
click at [539, 334] on span "START RECORDING" at bounding box center [530, 335] width 46 height 5
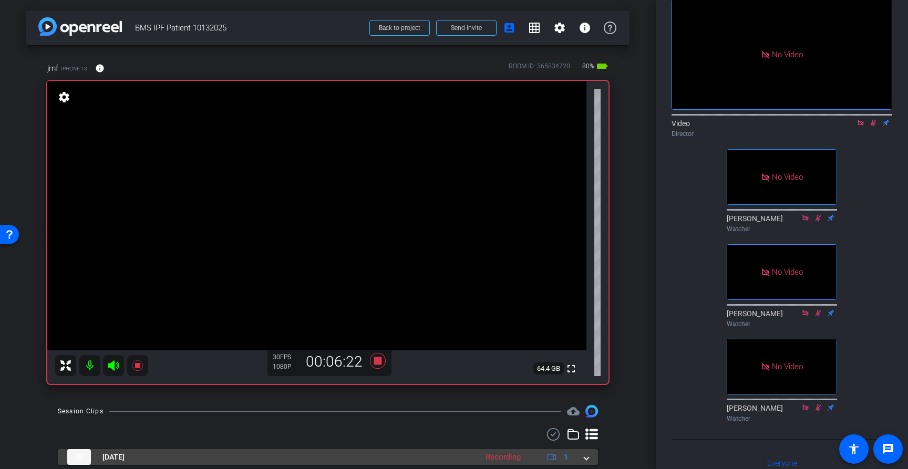
scroll to position [47, 0]
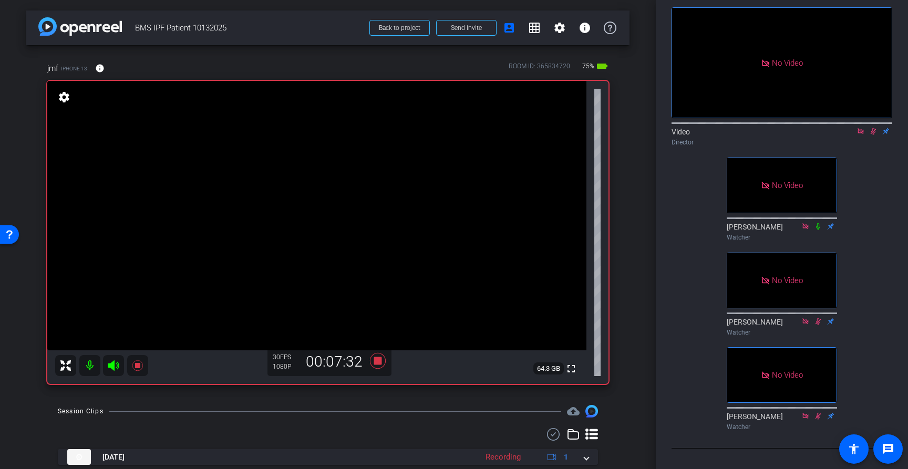
click at [873, 135] on icon at bounding box center [874, 131] width 6 height 7
click at [378, 364] on icon at bounding box center [378, 361] width 16 height 16
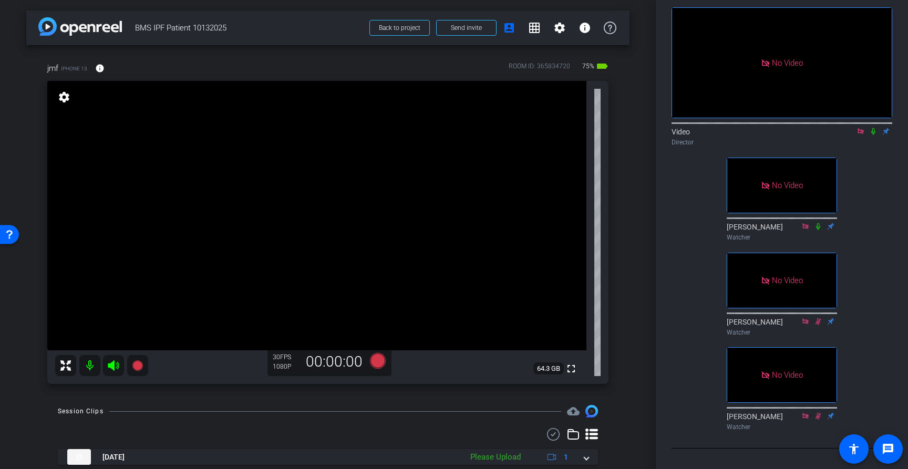
scroll to position [33, 0]
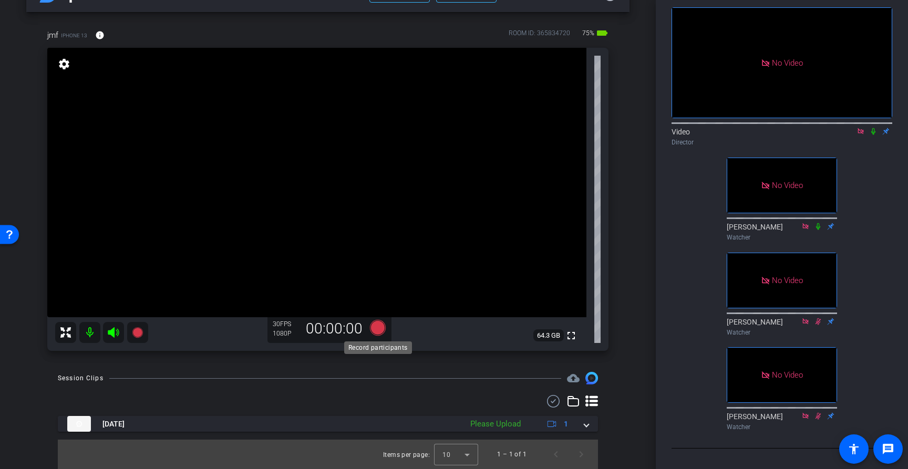
click at [379, 326] on icon at bounding box center [378, 328] width 16 height 16
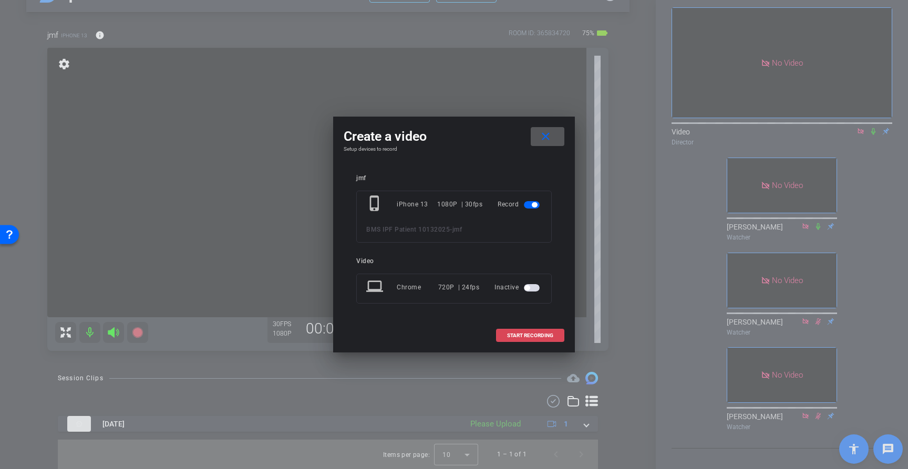
click at [536, 338] on span "START RECORDING" at bounding box center [530, 335] width 46 height 5
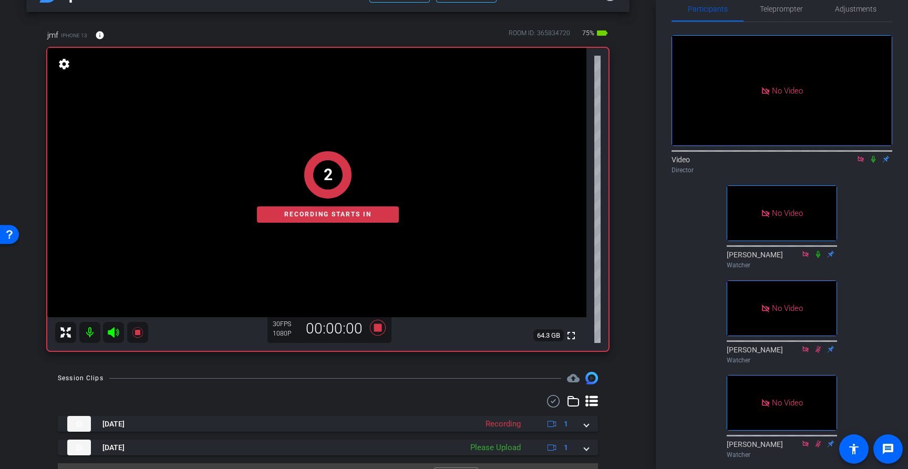
scroll to position [0, 0]
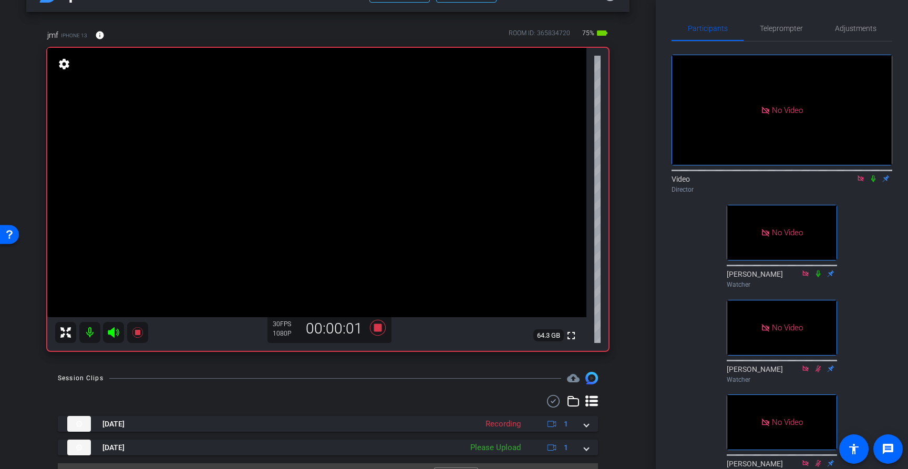
click at [874, 182] on icon at bounding box center [873, 178] width 8 height 7
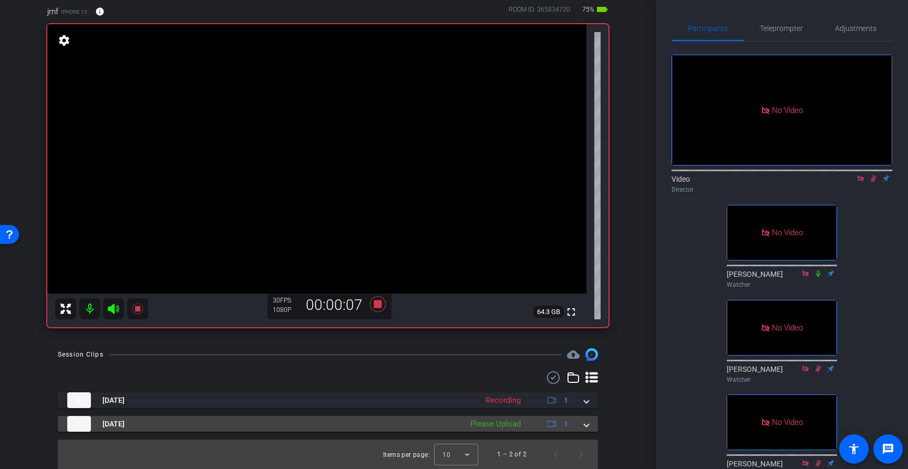
click at [584, 425] on span at bounding box center [586, 424] width 4 height 11
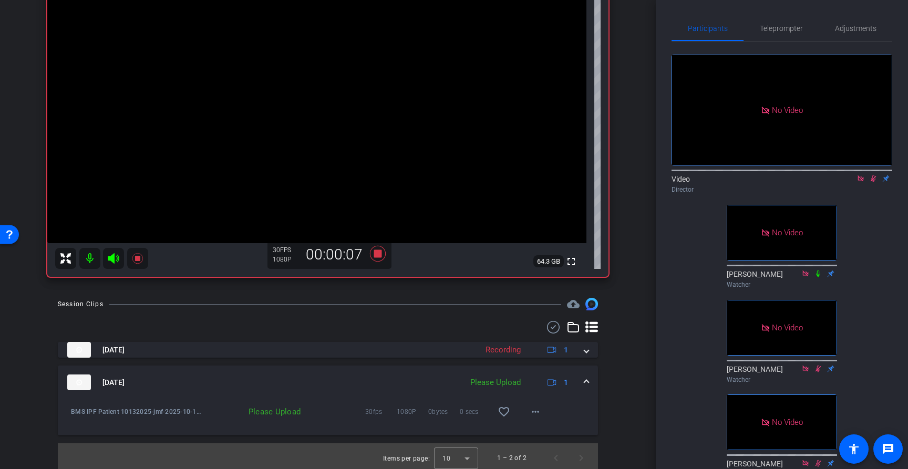
scroll to position [111, 0]
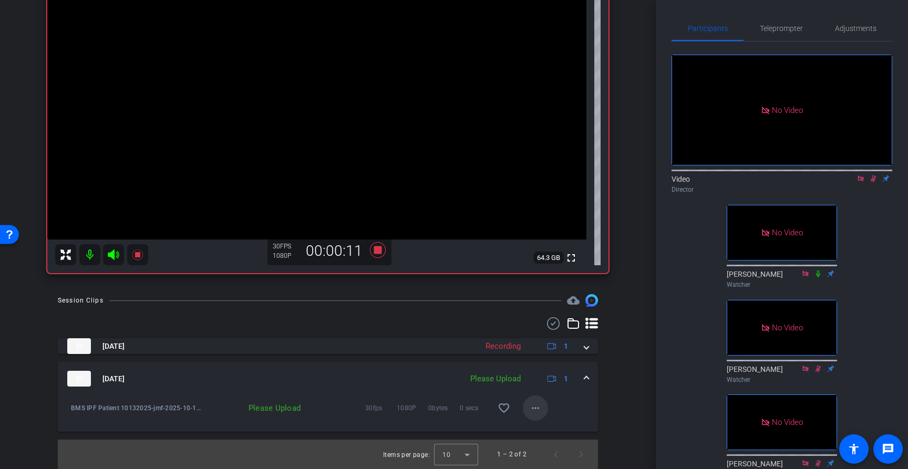
click at [532, 411] on mat-icon "more_horiz" at bounding box center [535, 408] width 13 height 13
click at [555, 429] on span "Upload" at bounding box center [552, 430] width 42 height 13
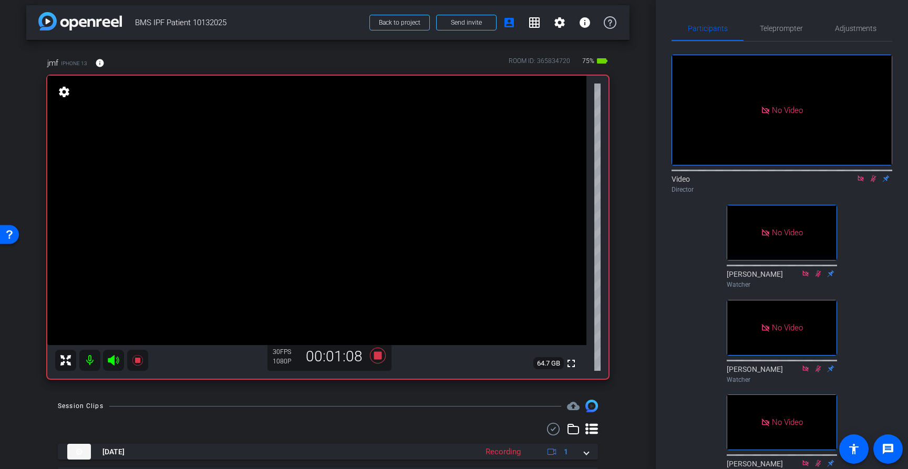
scroll to position [0, 0]
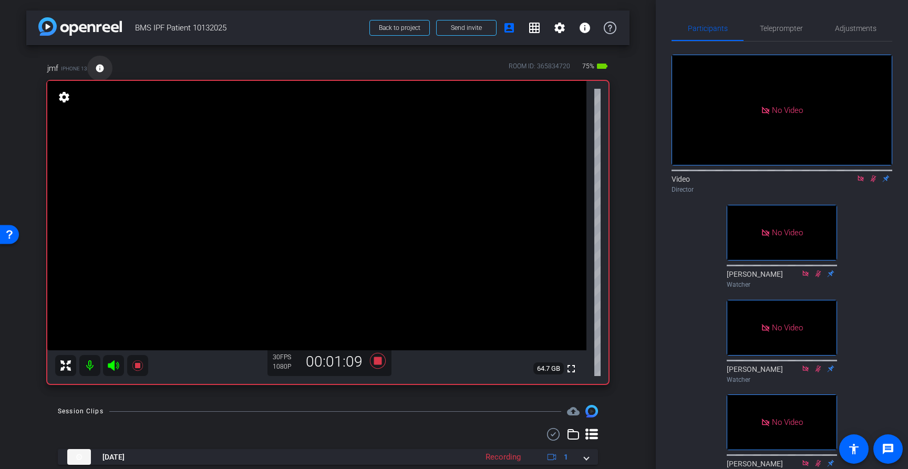
click at [100, 68] on mat-icon "info" at bounding box center [99, 68] width 9 height 9
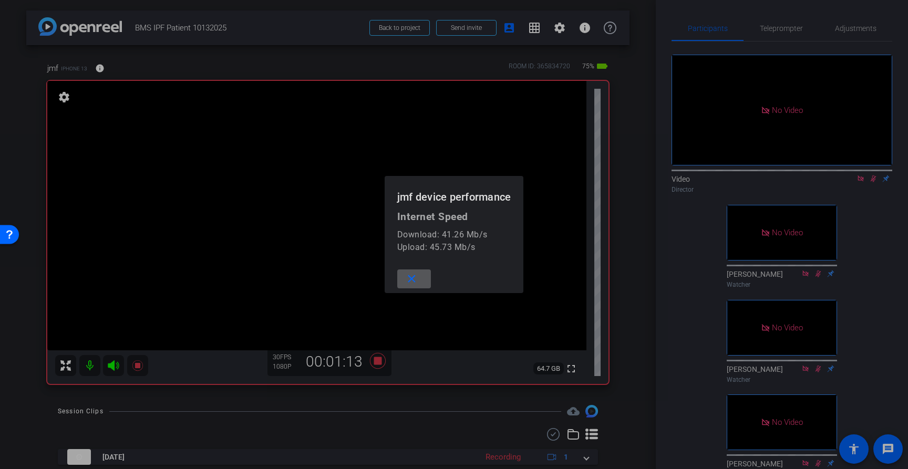
click at [415, 278] on mat-icon "close" at bounding box center [411, 279] width 13 height 13
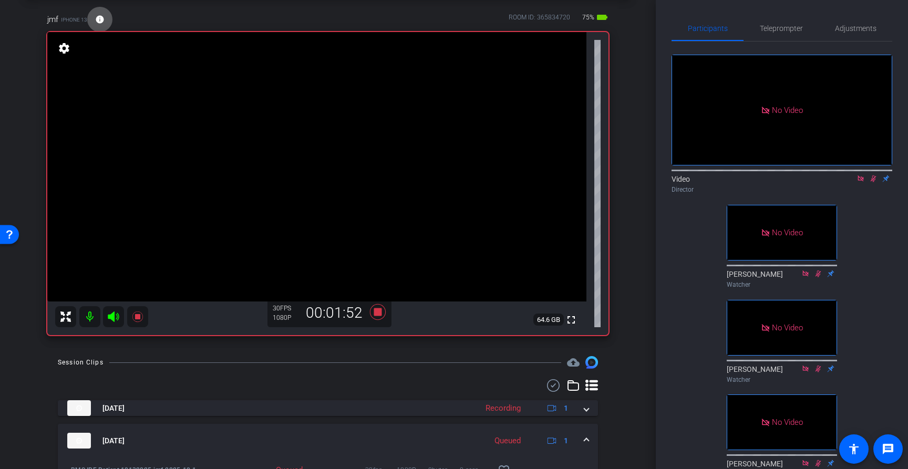
scroll to position [111, 0]
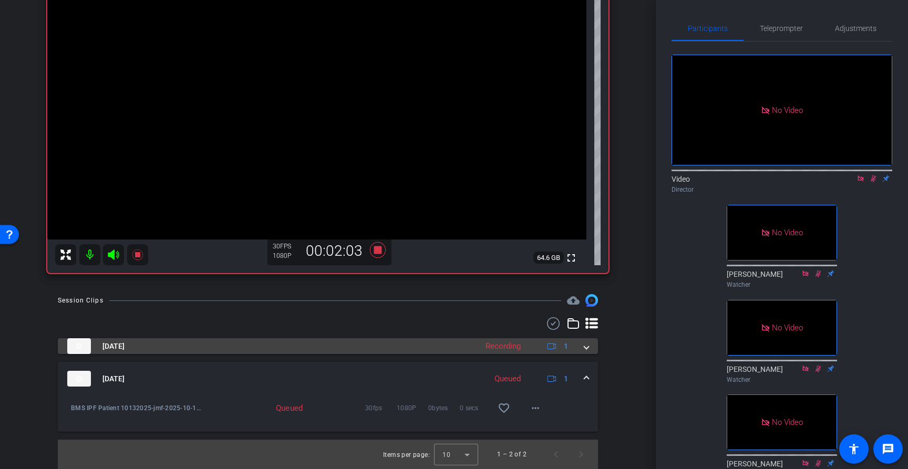
click at [586, 351] on span at bounding box center [586, 346] width 4 height 11
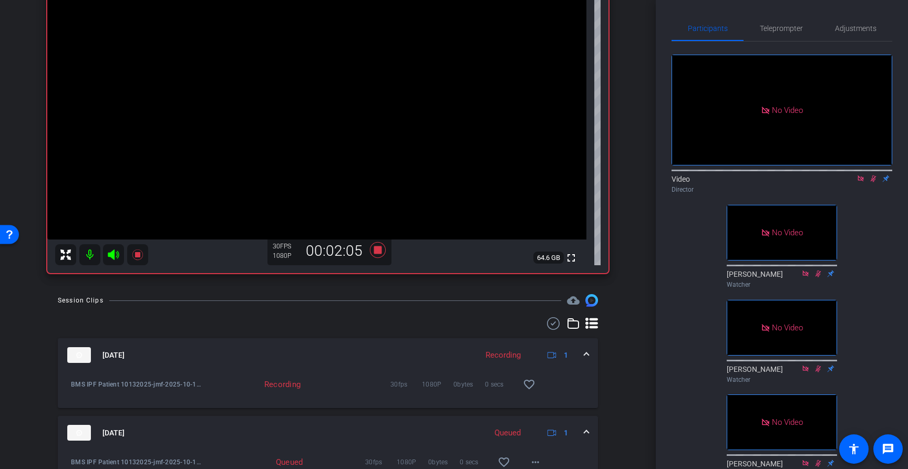
click at [588, 357] on span at bounding box center [586, 355] width 4 height 11
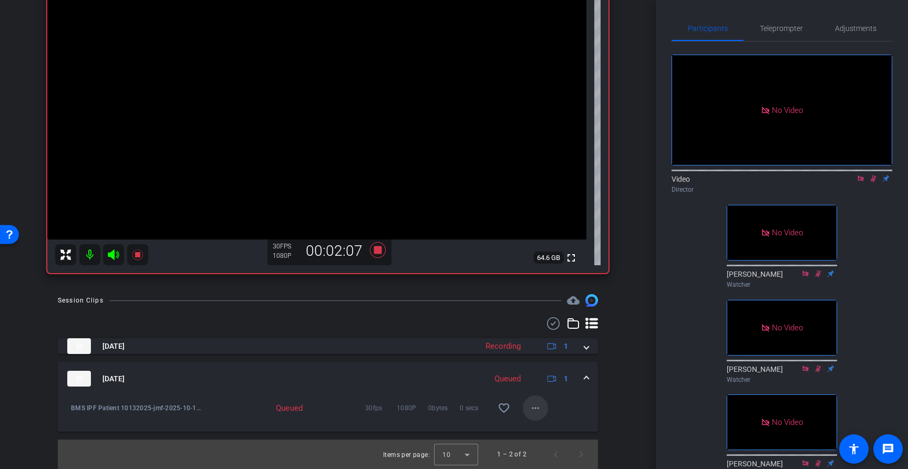
click at [535, 407] on mat-icon "more_horiz" at bounding box center [535, 408] width 13 height 13
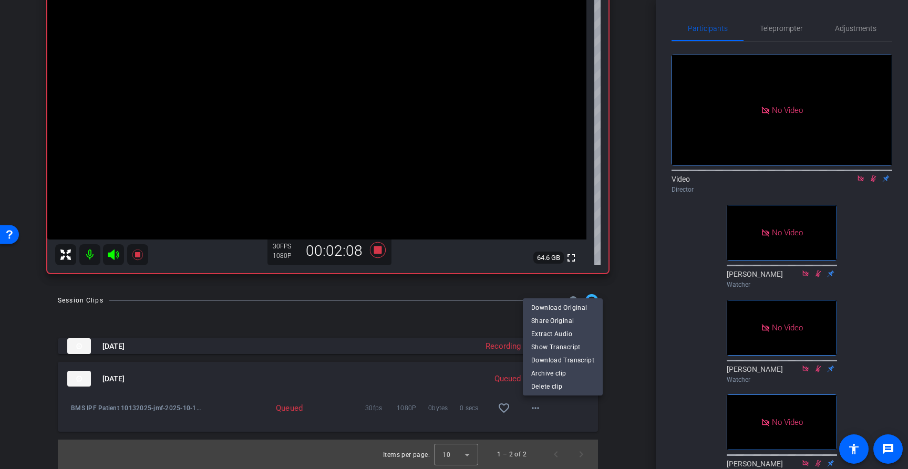
click at [598, 421] on div at bounding box center [454, 234] width 908 height 469
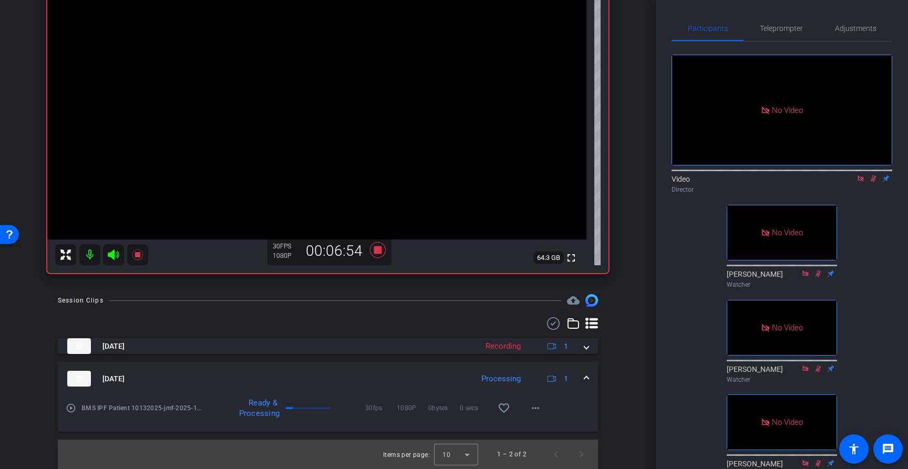
click at [871, 229] on div "No Video Video Director No Video [PERSON_NAME] Watcher No Video [PERSON_NAME] W…" at bounding box center [782, 262] width 221 height 441
click at [875, 182] on icon at bounding box center [873, 178] width 8 height 7
click at [872, 182] on icon at bounding box center [873, 178] width 8 height 7
click at [875, 182] on icon at bounding box center [873, 178] width 8 height 7
click at [375, 252] on icon at bounding box center [378, 250] width 16 height 16
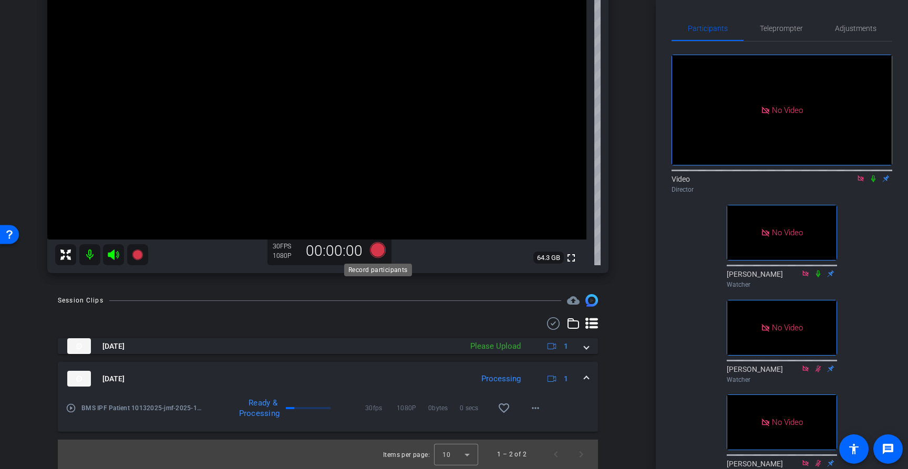
click at [380, 255] on icon at bounding box center [378, 250] width 16 height 16
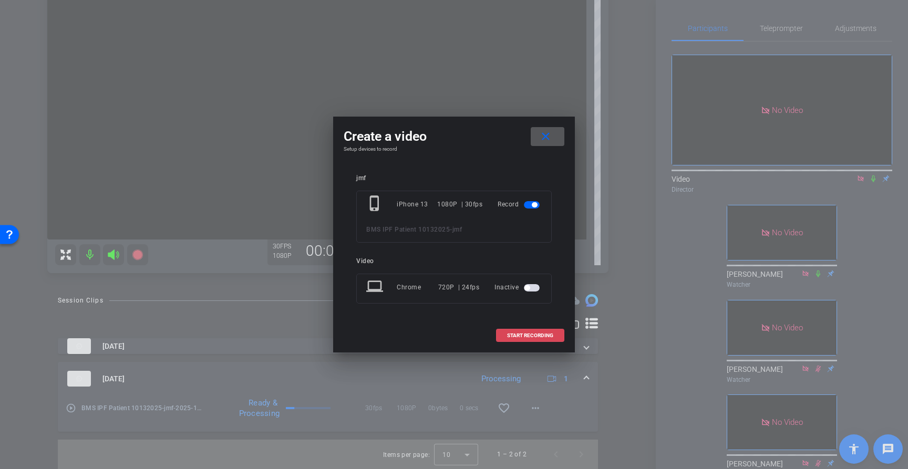
click at [544, 336] on span "START RECORDING" at bounding box center [530, 335] width 46 height 5
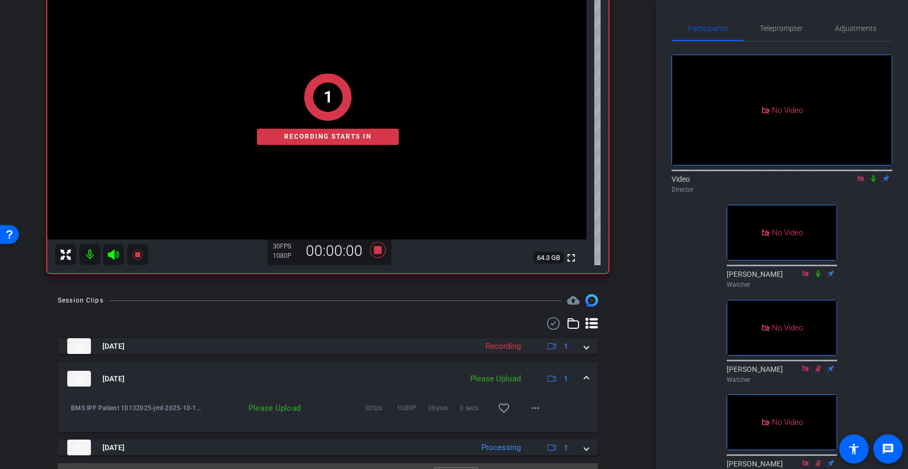
click at [872, 182] on icon at bounding box center [873, 179] width 4 height 7
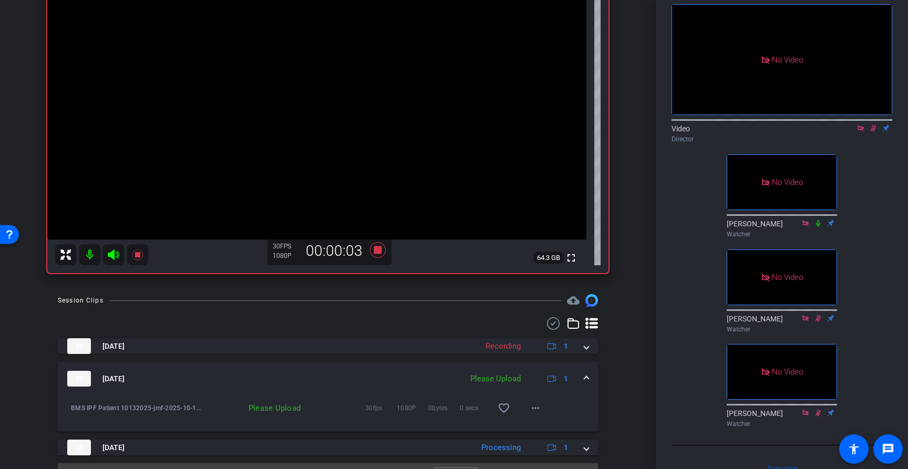
scroll to position [135, 0]
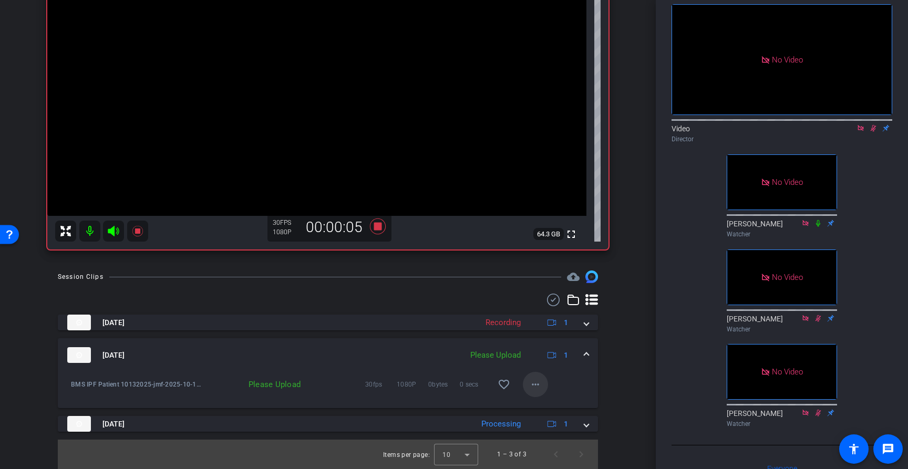
click at [533, 384] on mat-icon "more_horiz" at bounding box center [535, 384] width 13 height 13
click at [549, 405] on span "Upload" at bounding box center [552, 406] width 42 height 13
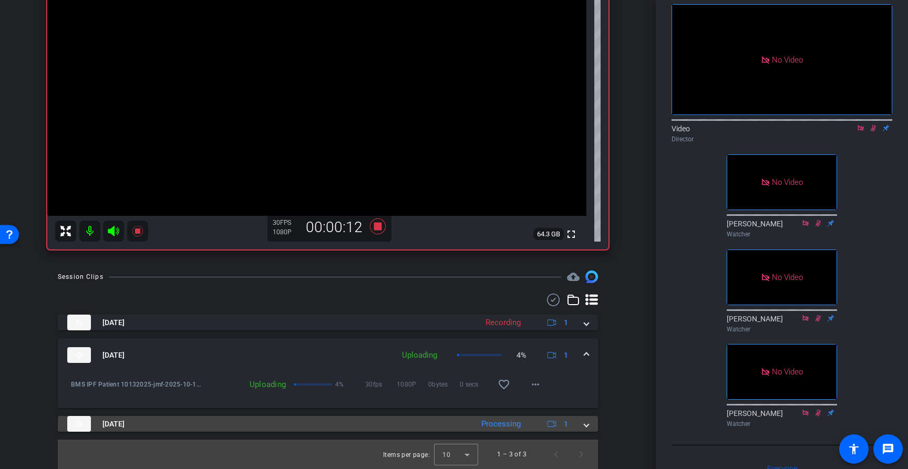
click at [584, 424] on span at bounding box center [586, 424] width 4 height 11
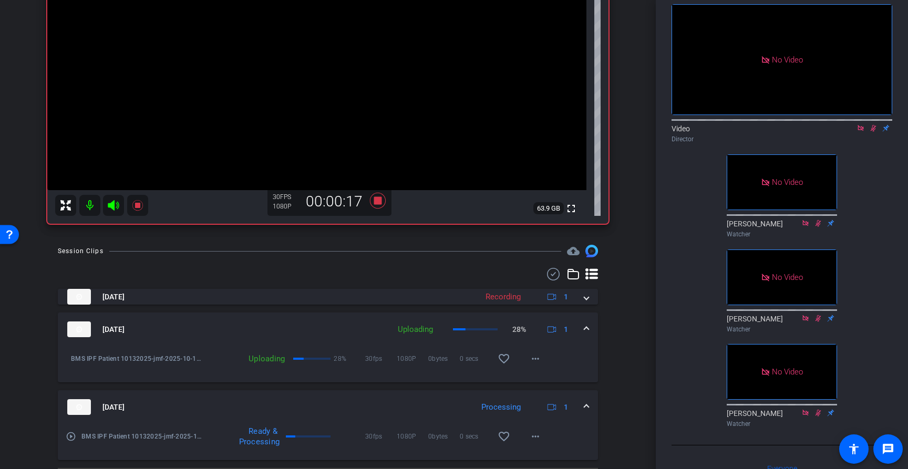
scroll to position [189, 0]
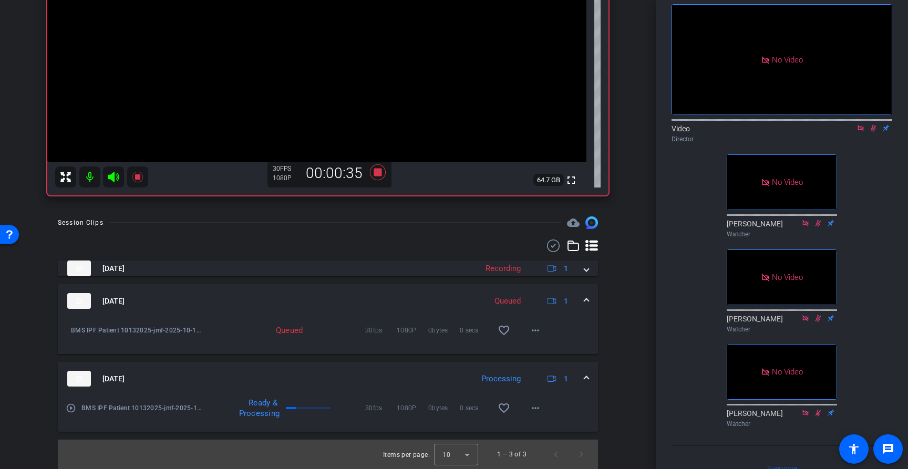
click at [605, 366] on div "Session Clips cloud_upload [DATE] Recording 1 BMS IPF Patient 10132025-jmf-2025…" at bounding box center [327, 343] width 603 height 253
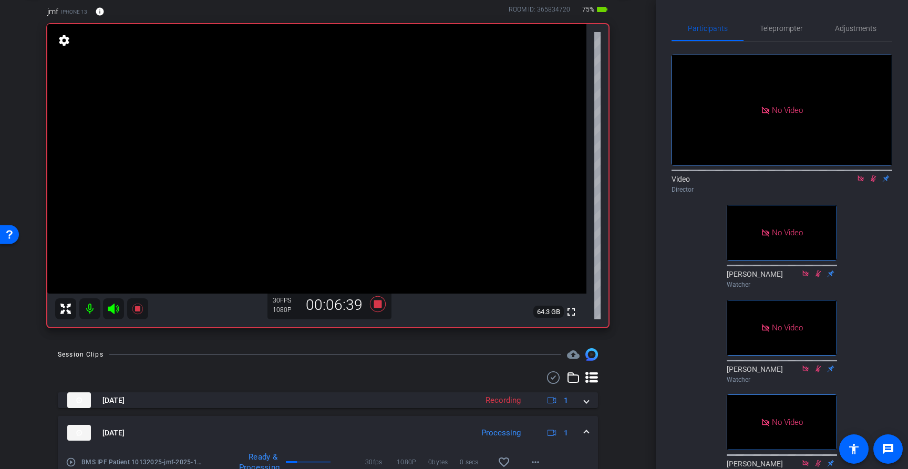
scroll to position [0, 0]
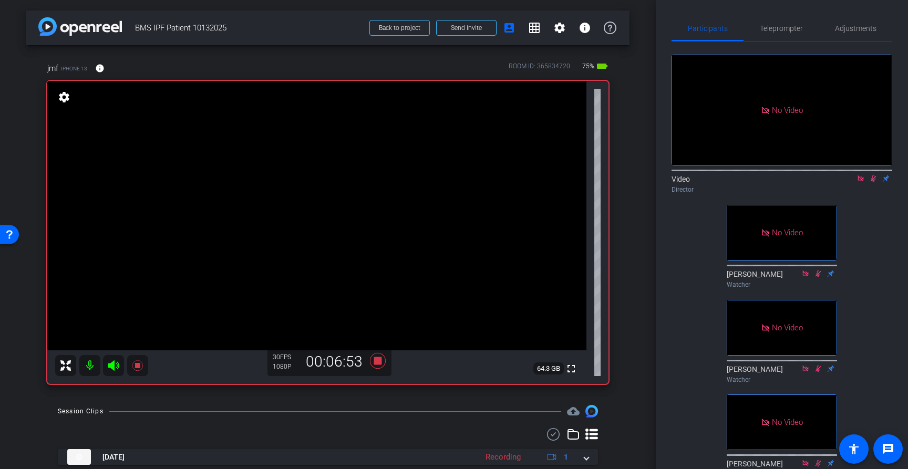
click at [621, 228] on div "jmf iPhone 13 info ROOM ID: 365834720 75% battery_std fullscreen settings 64.3 …" at bounding box center [327, 219] width 603 height 349
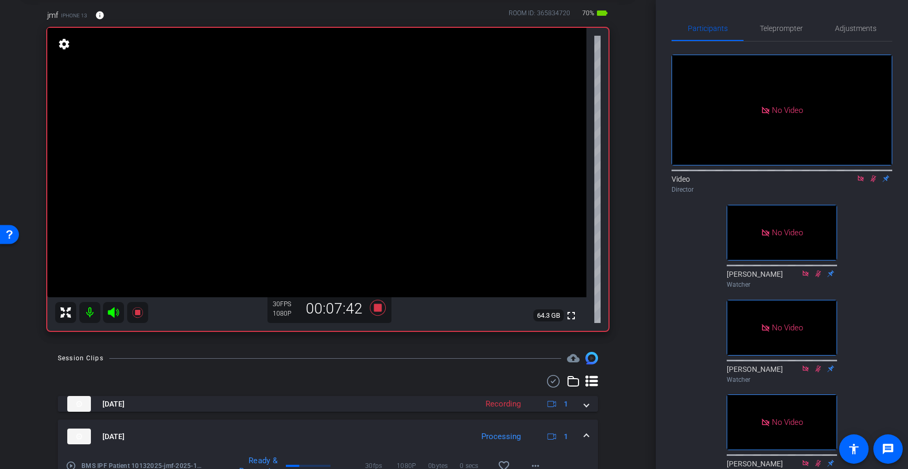
scroll to position [52, 0]
click at [377, 311] on icon at bounding box center [378, 309] width 16 height 16
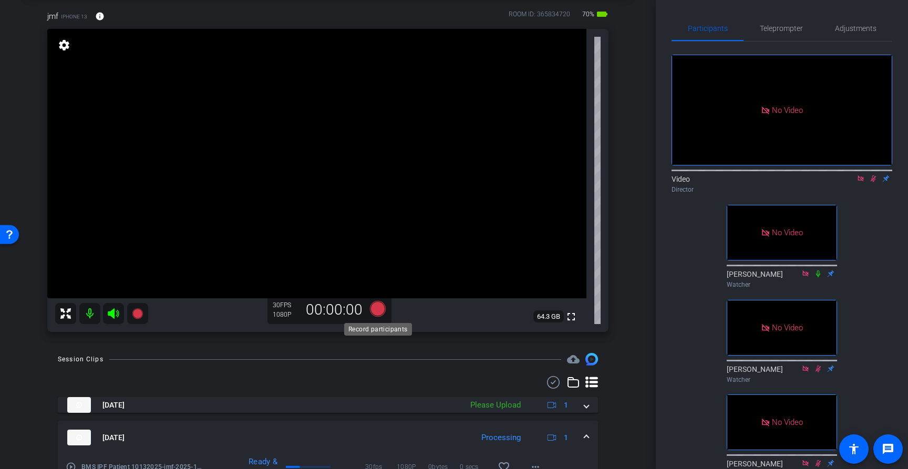
click at [382, 310] on icon at bounding box center [378, 309] width 16 height 16
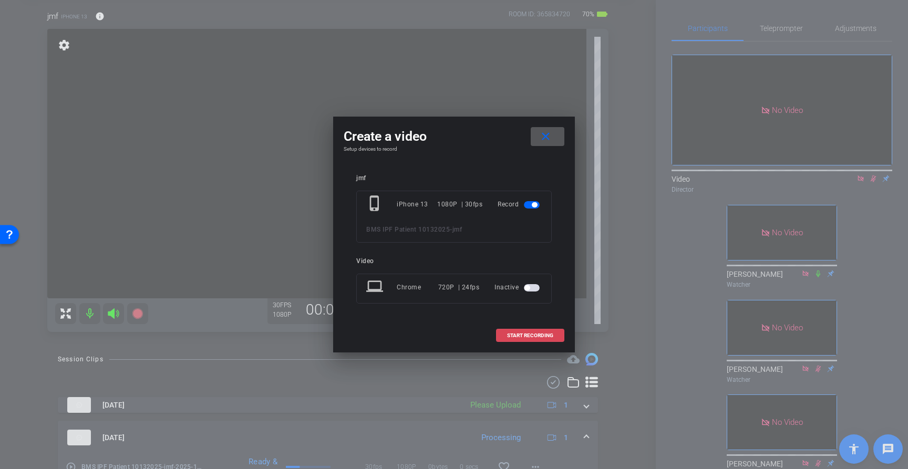
click at [511, 331] on span at bounding box center [530, 335] width 67 height 25
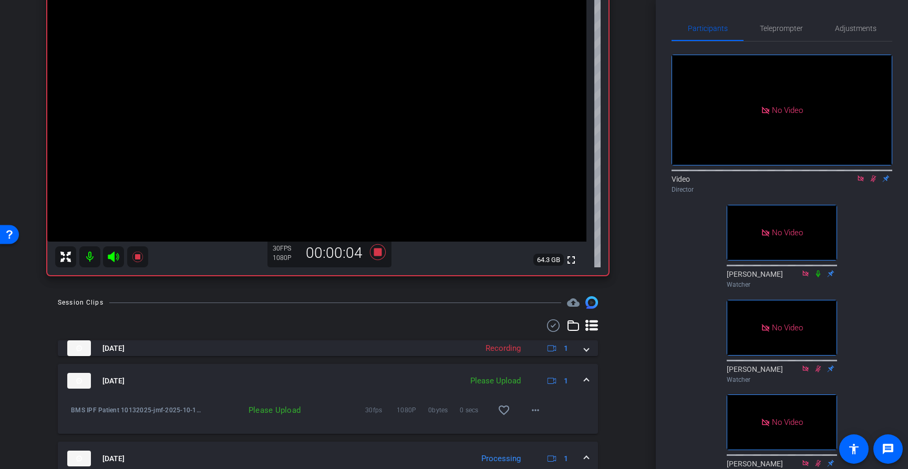
scroll to position [131, 0]
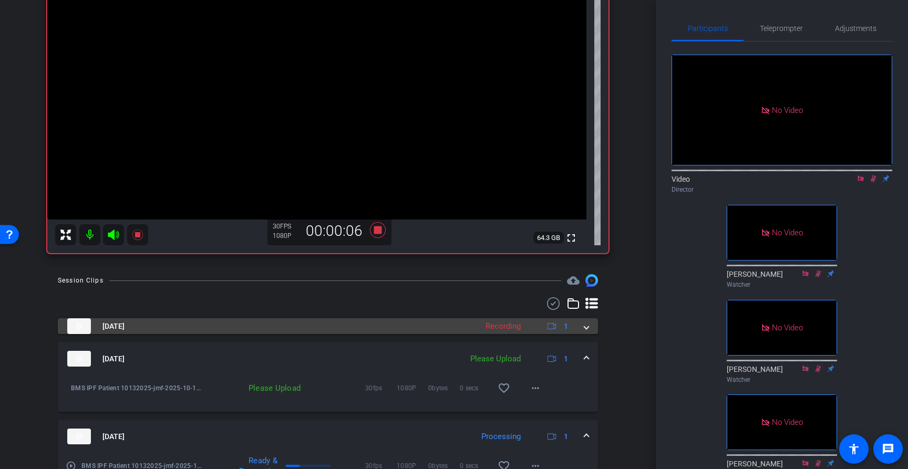
click at [586, 327] on span at bounding box center [586, 326] width 4 height 11
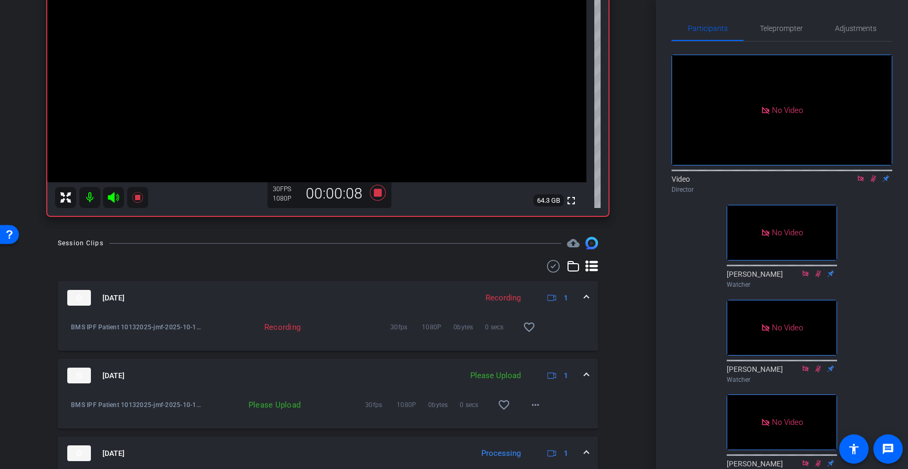
scroll to position [185, 0]
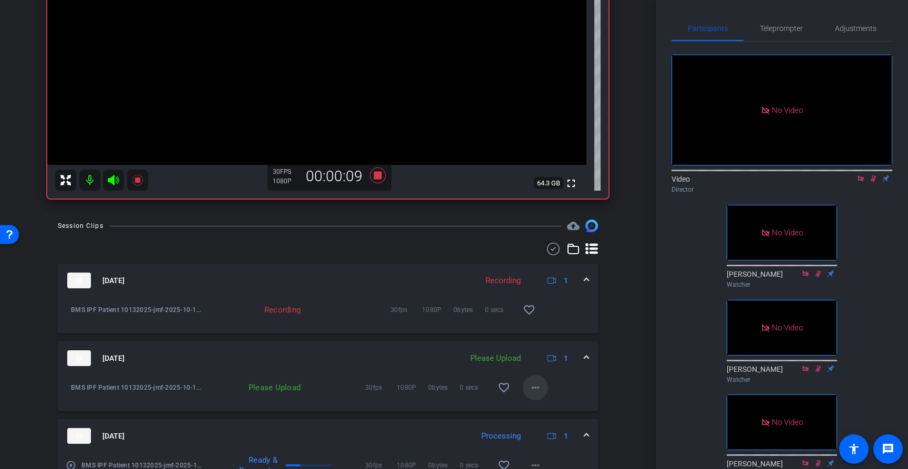
click at [535, 393] on mat-icon "more_horiz" at bounding box center [535, 388] width 13 height 13
click at [549, 411] on span "Upload" at bounding box center [552, 410] width 42 height 13
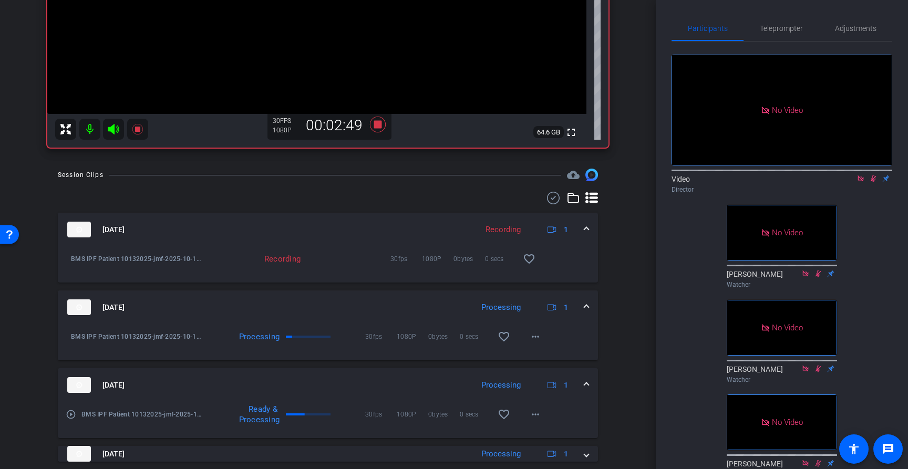
scroll to position [266, 0]
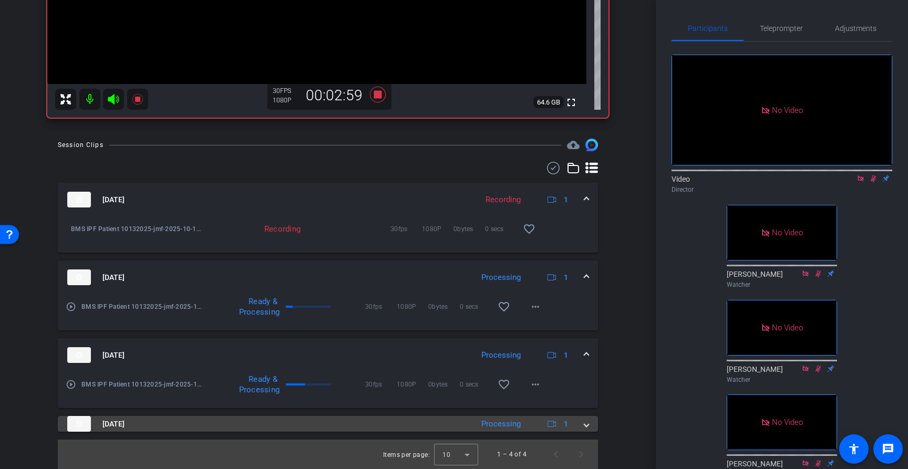
click at [588, 427] on span at bounding box center [586, 424] width 4 height 11
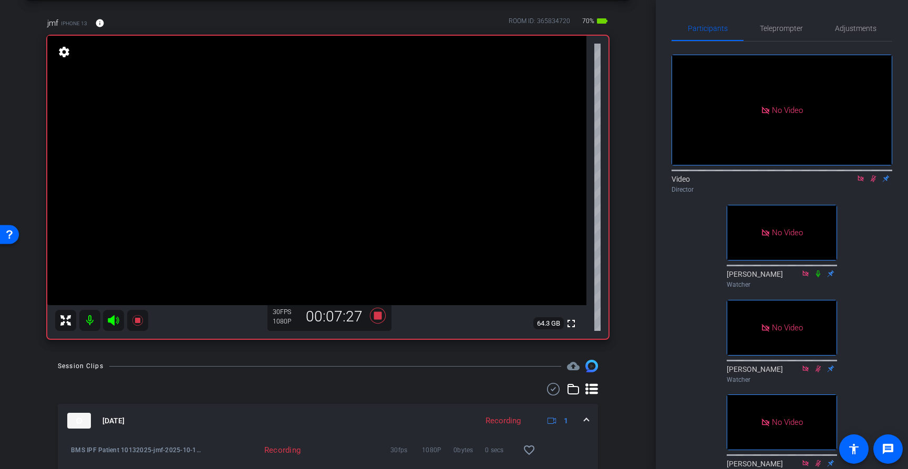
scroll to position [51, 0]
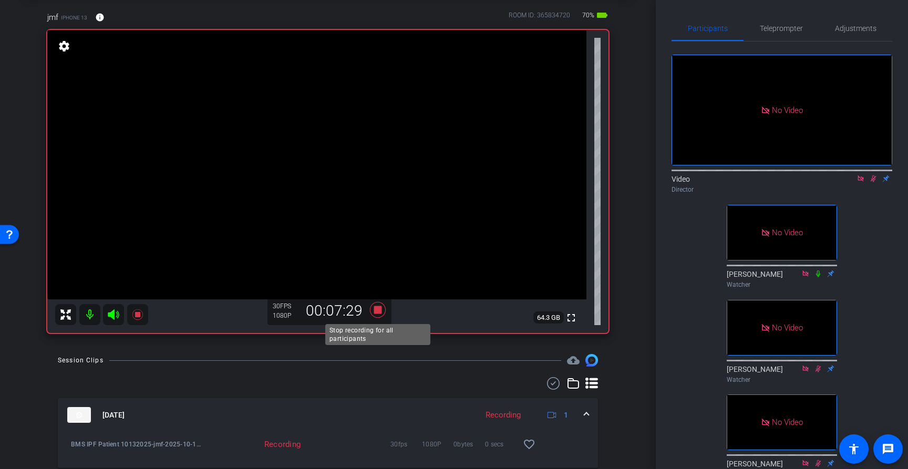
click at [380, 310] on icon at bounding box center [378, 310] width 16 height 16
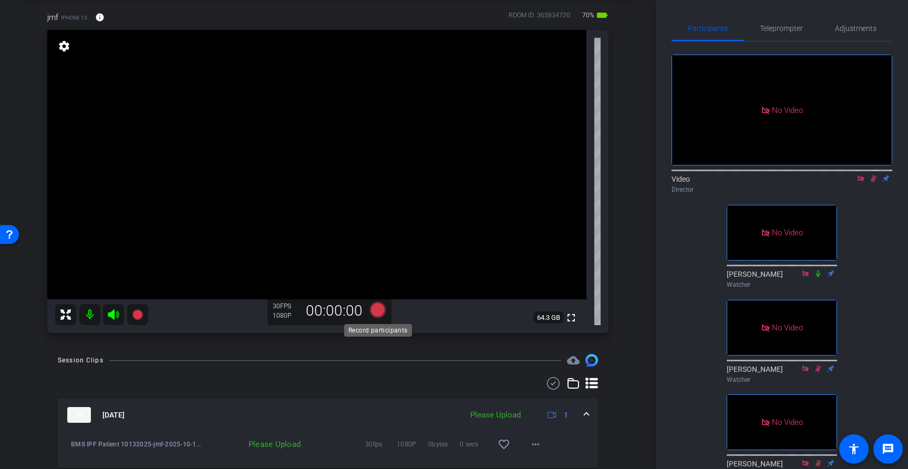
click at [380, 310] on icon at bounding box center [378, 310] width 16 height 16
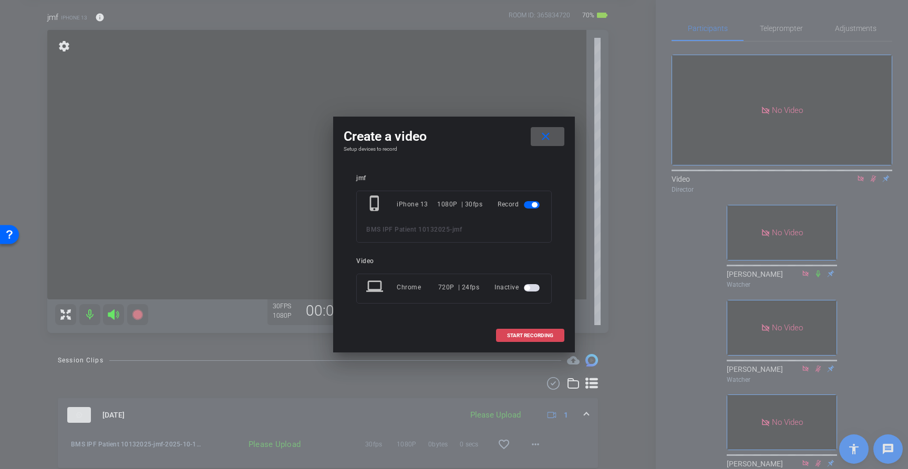
click at [535, 337] on span "START RECORDING" at bounding box center [530, 335] width 46 height 5
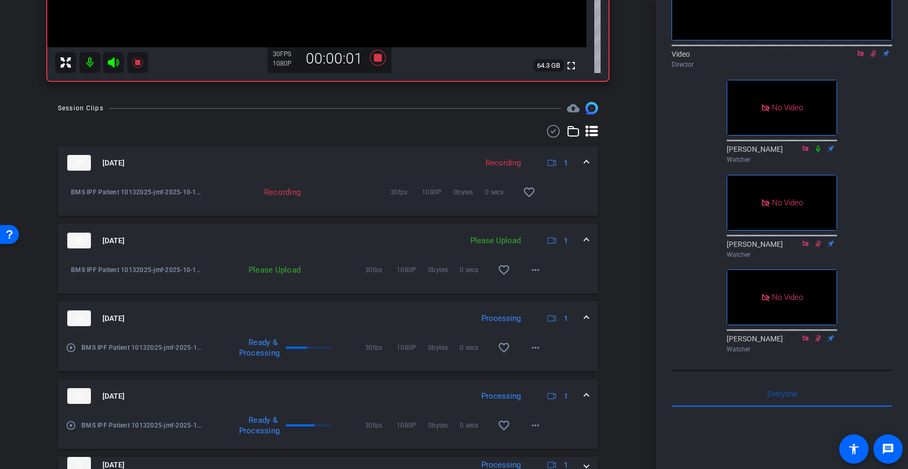
scroll to position [304, 0]
click at [542, 271] on span at bounding box center [535, 269] width 25 height 25
click at [545, 296] on span "Upload" at bounding box center [552, 291] width 42 height 13
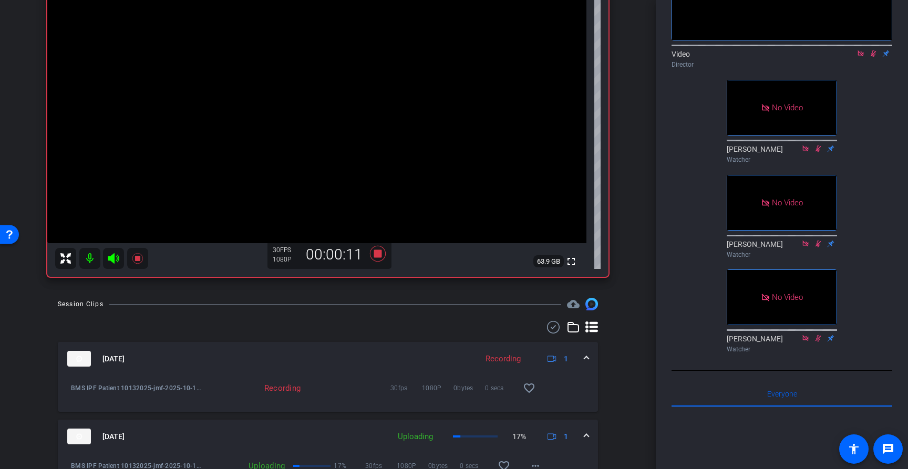
scroll to position [0, 0]
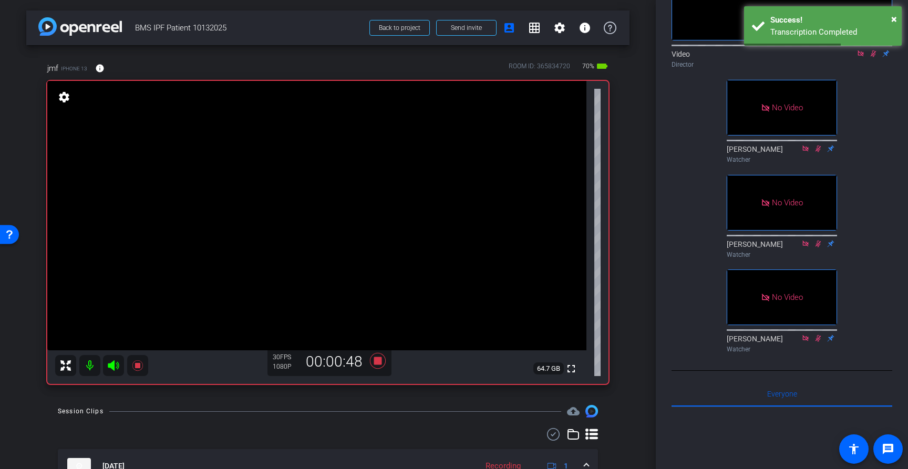
click at [634, 344] on div "arrow_back BMS IPF Patient 10132025 Back to project Send invite account_box gri…" at bounding box center [328, 234] width 656 height 469
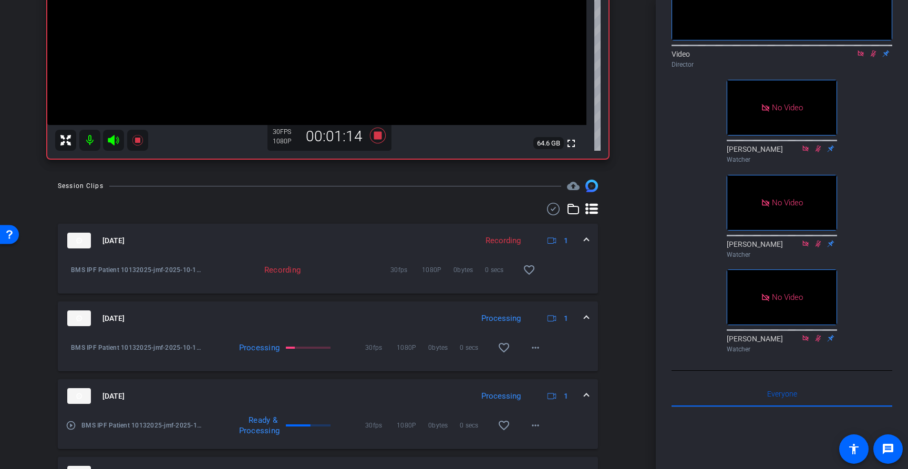
scroll to position [344, 0]
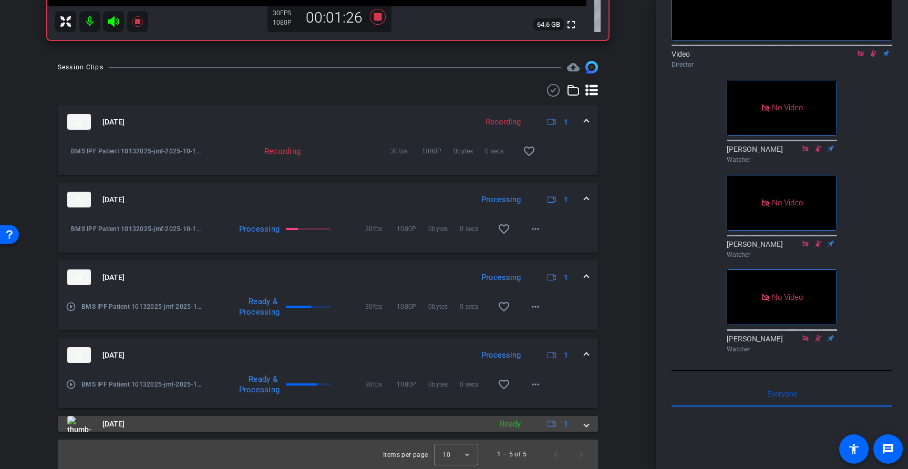
click at [586, 421] on span at bounding box center [586, 424] width 4 height 11
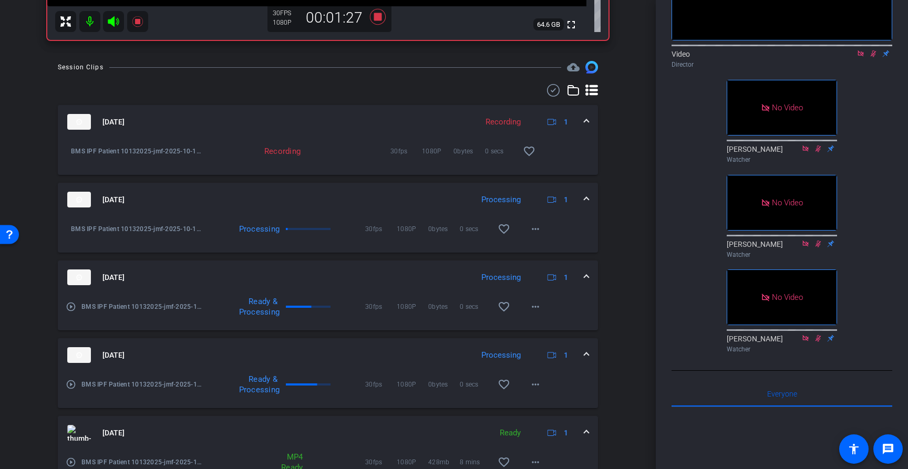
scroll to position [398, 0]
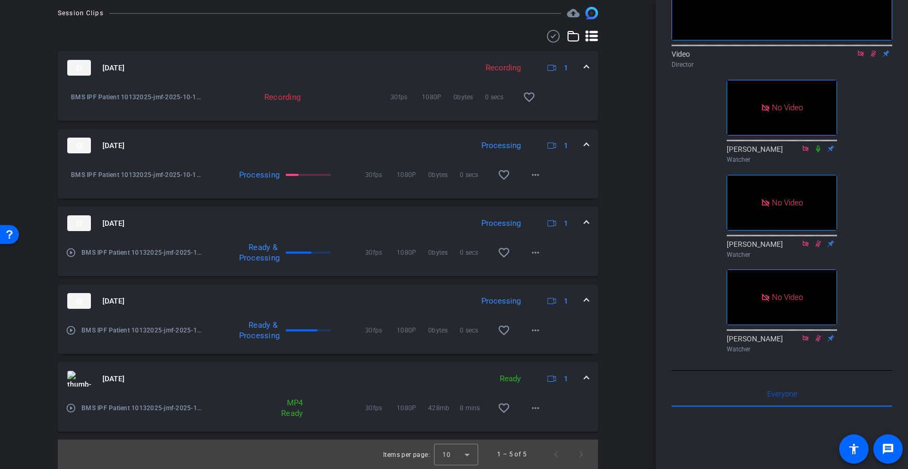
click at [590, 377] on mat-expansion-panel-header "[DATE] Ready 1" at bounding box center [328, 379] width 540 height 34
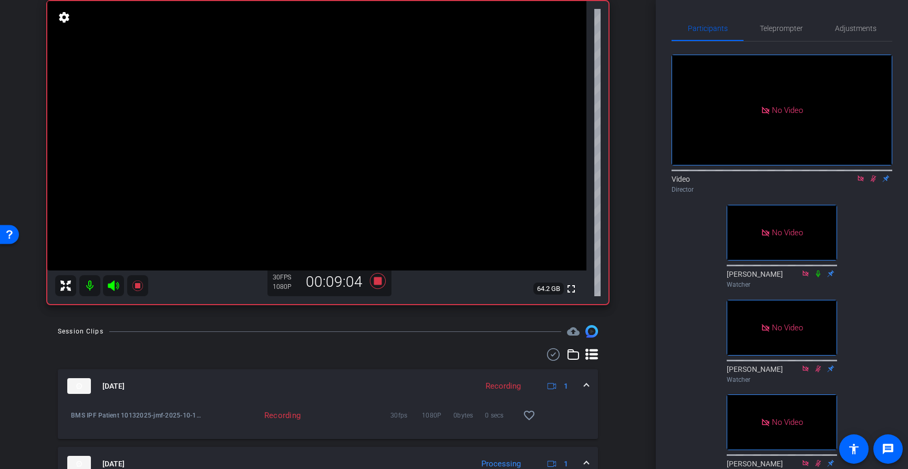
scroll to position [82, 0]
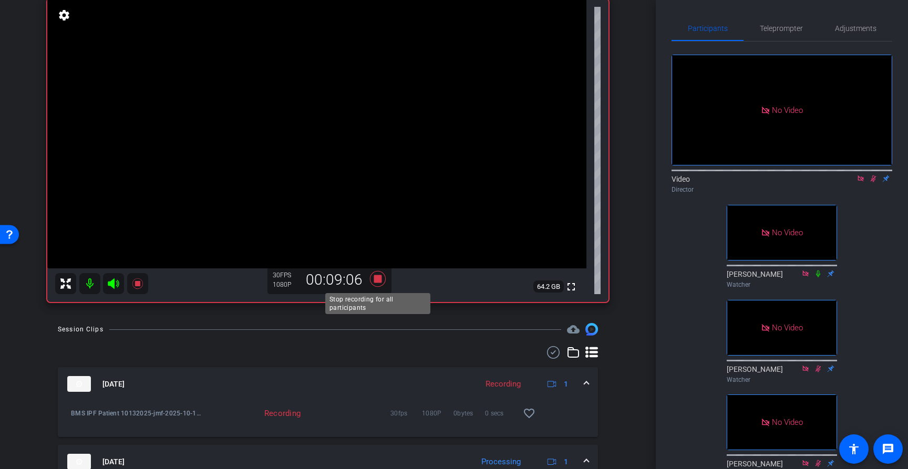
click at [377, 277] on icon at bounding box center [378, 279] width 16 height 16
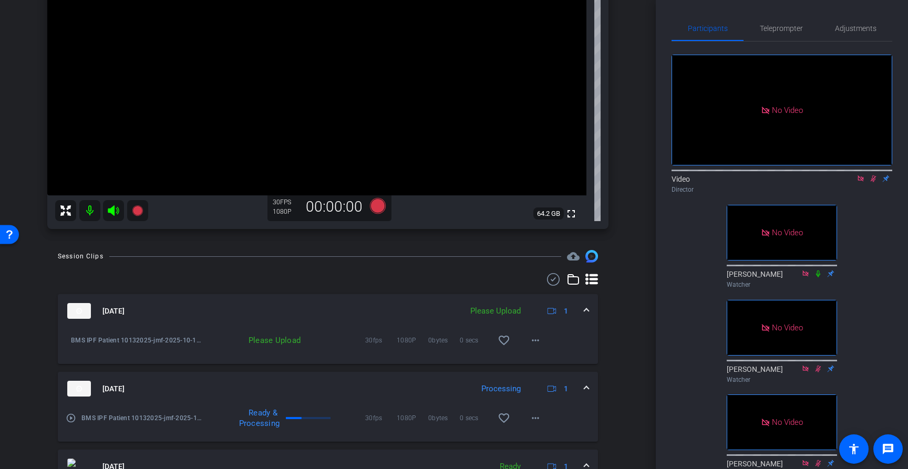
scroll to position [159, 0]
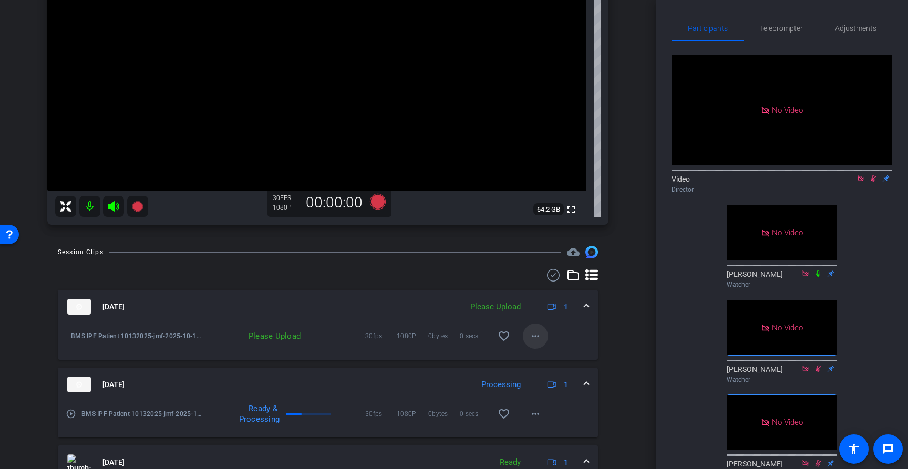
click at [537, 338] on mat-icon "more_horiz" at bounding box center [535, 336] width 13 height 13
click at [551, 357] on span "Upload" at bounding box center [552, 358] width 42 height 13
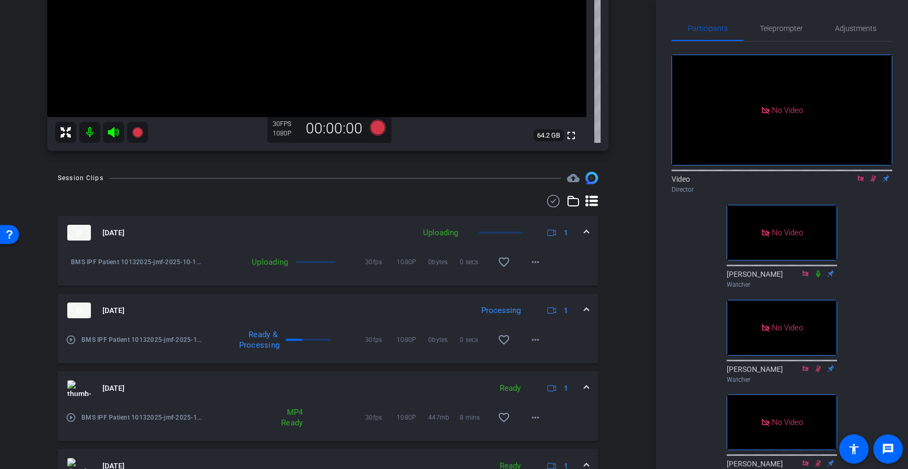
scroll to position [142, 0]
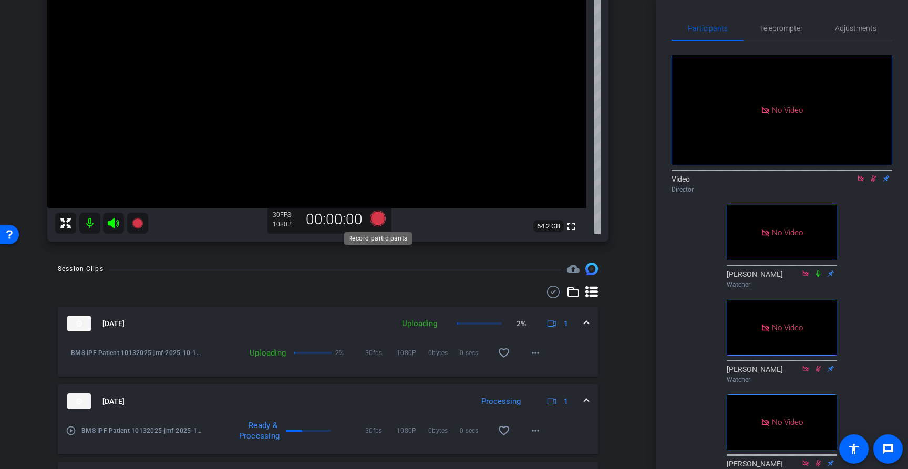
click at [380, 220] on icon at bounding box center [378, 219] width 16 height 16
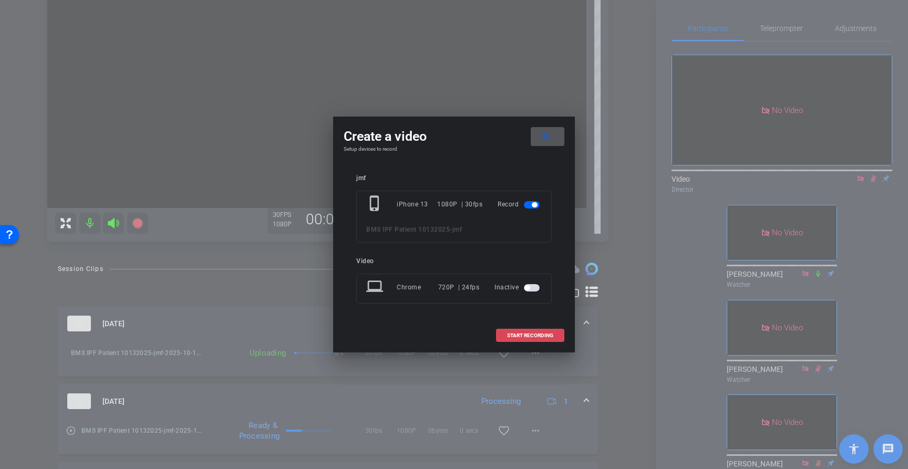
click at [535, 335] on span "START RECORDING" at bounding box center [530, 335] width 46 height 5
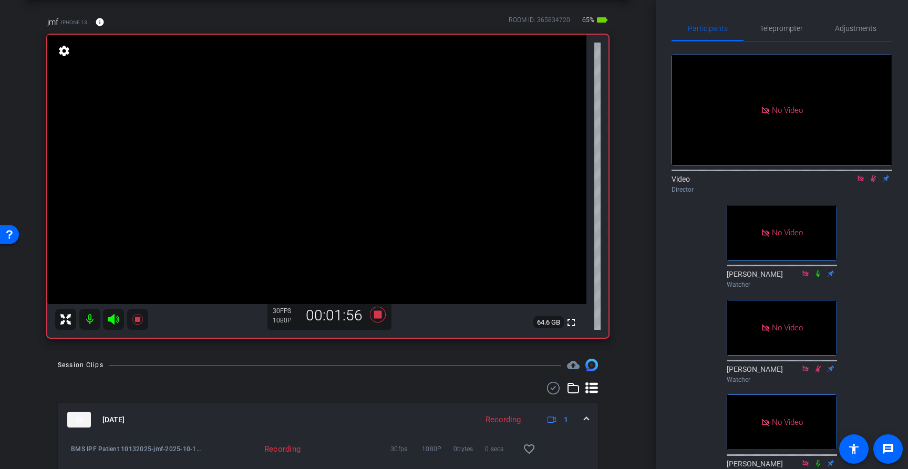
scroll to position [43, 0]
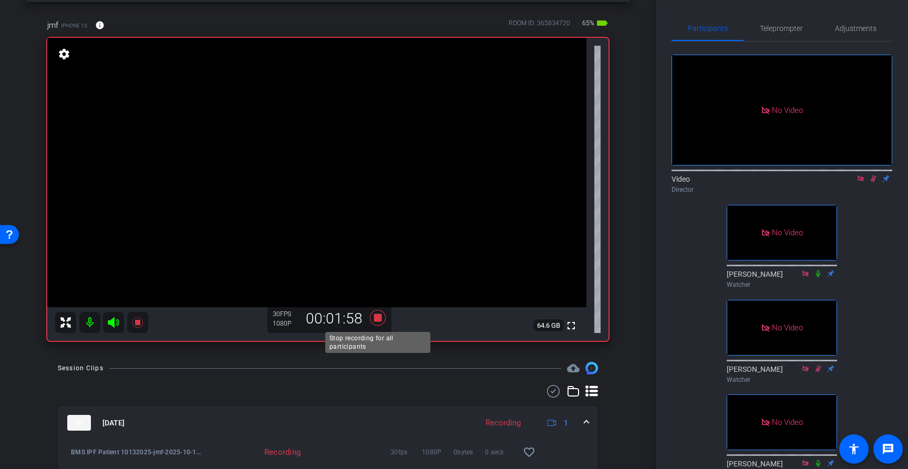
click at [383, 325] on icon at bounding box center [377, 317] width 25 height 19
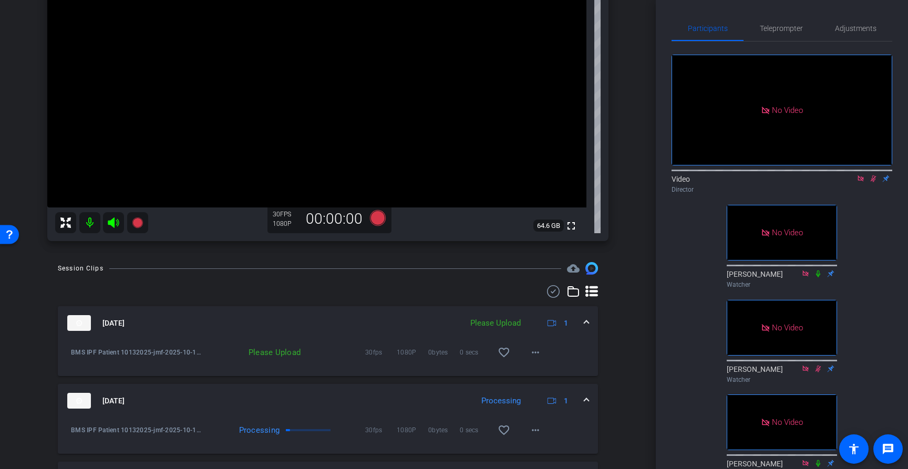
scroll to position [149, 0]
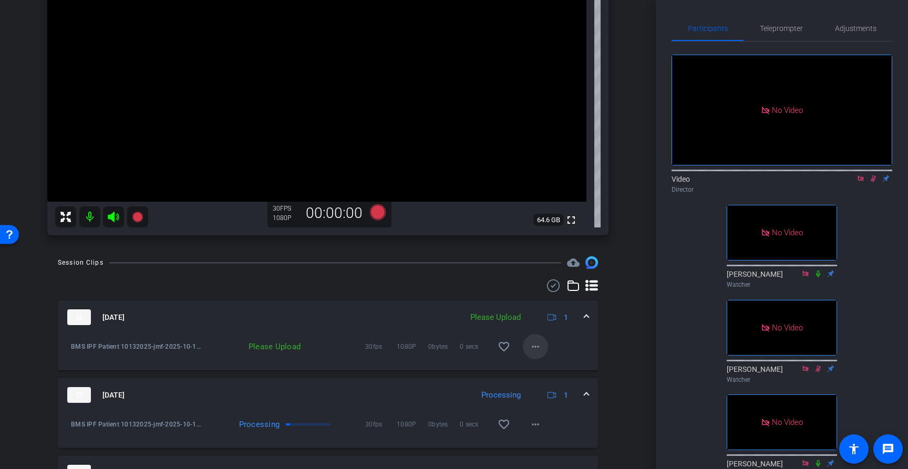
click at [539, 354] on span at bounding box center [535, 346] width 25 height 25
click at [550, 370] on span "Upload" at bounding box center [552, 369] width 42 height 13
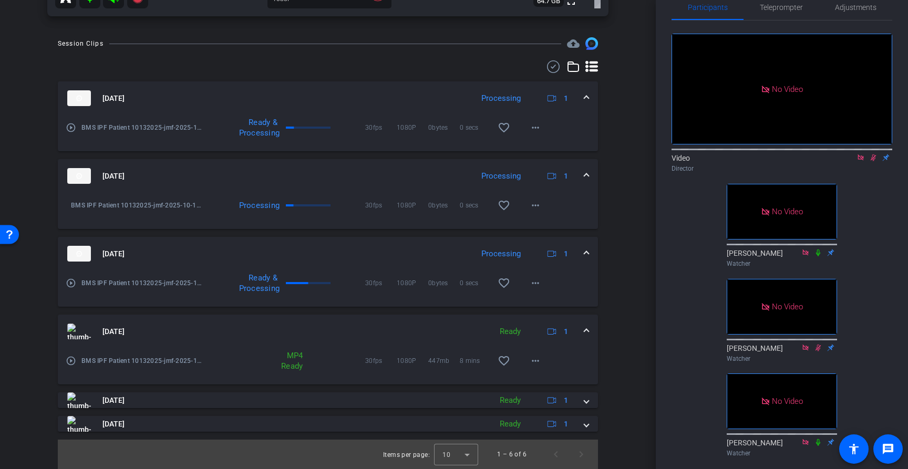
scroll to position [0, 0]
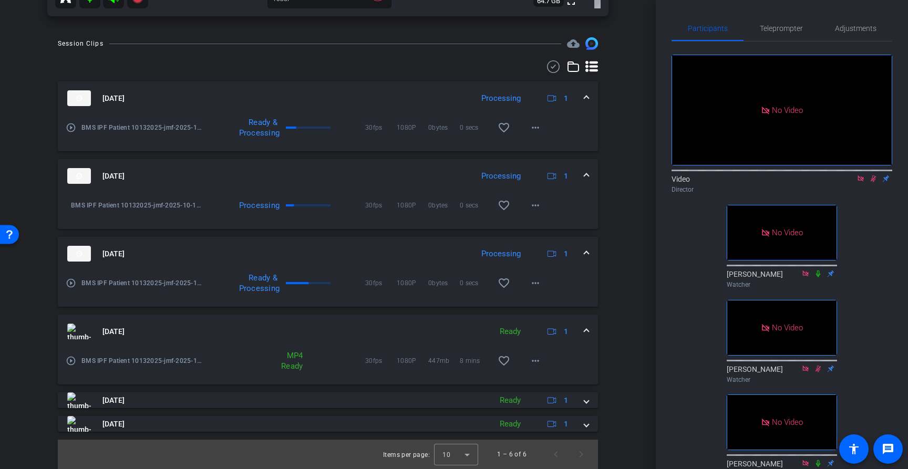
click at [872, 182] on icon at bounding box center [874, 179] width 6 height 7
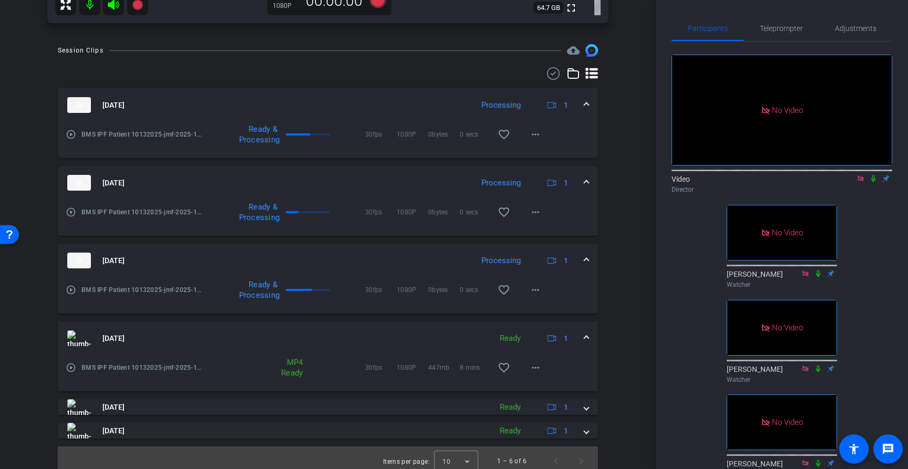
scroll to position [364, 0]
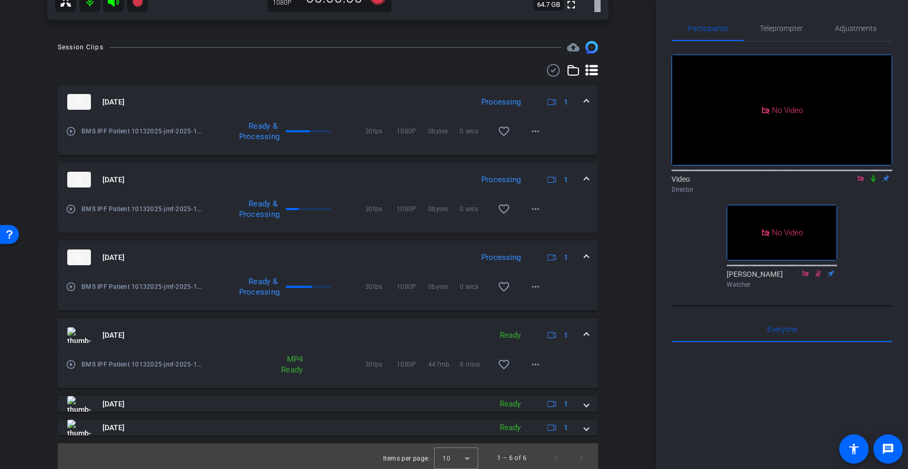
click at [873, 182] on icon at bounding box center [873, 179] width 4 height 7
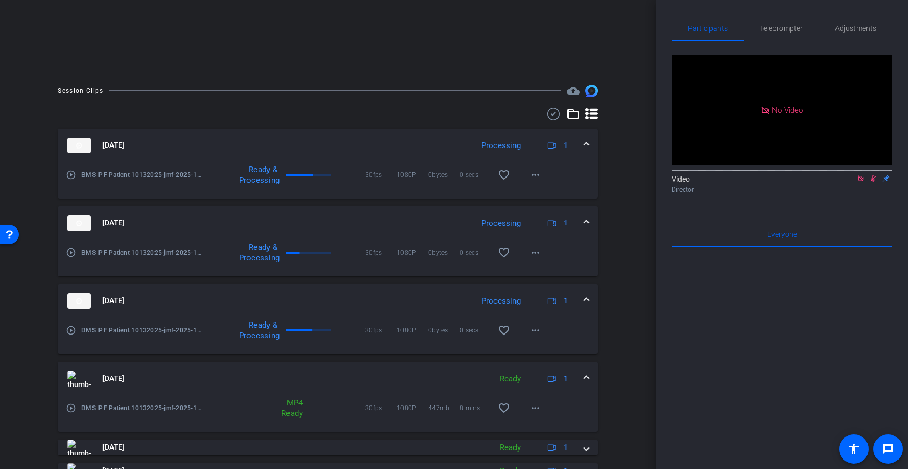
scroll to position [191, 0]
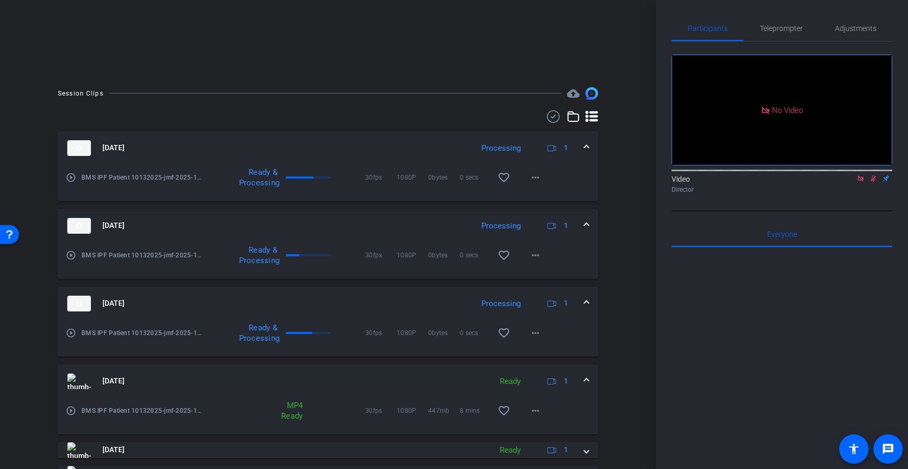
click at [630, 279] on div "arrow_back BMS IPF Patient 10132025 Back to project Send invite account_box gri…" at bounding box center [328, 234] width 656 height 469
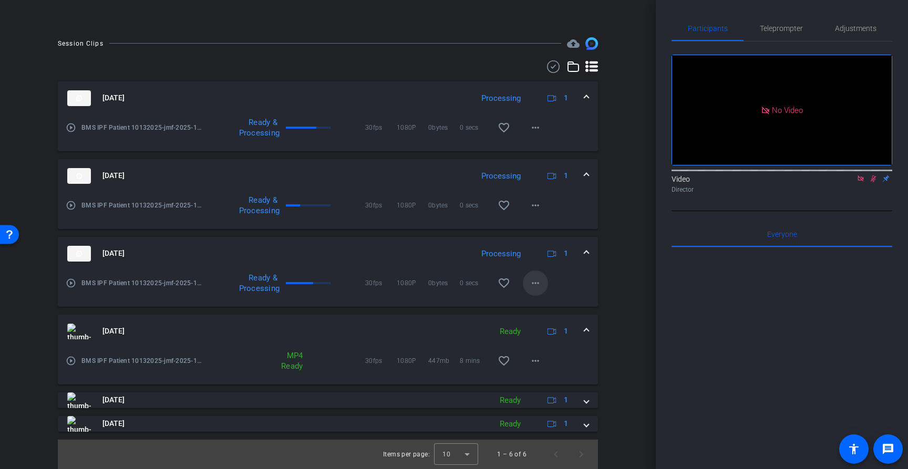
click at [538, 282] on mat-icon "more_horiz" at bounding box center [535, 283] width 13 height 13
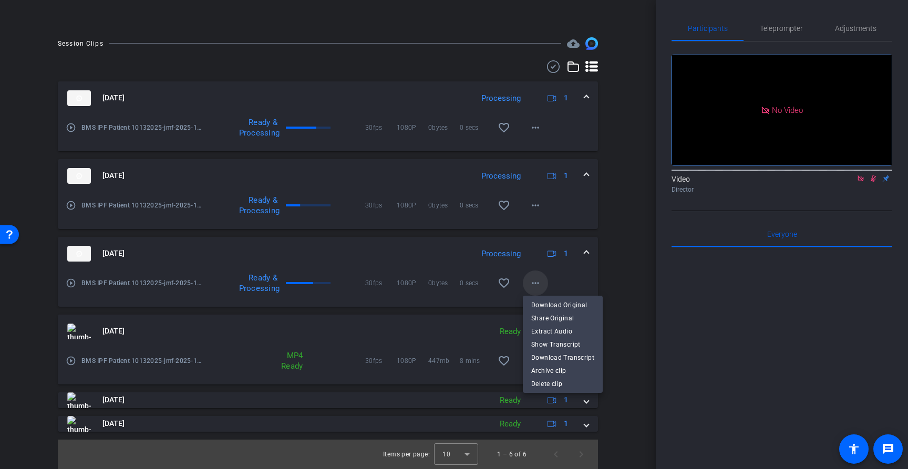
click at [538, 282] on div at bounding box center [454, 234] width 908 height 469
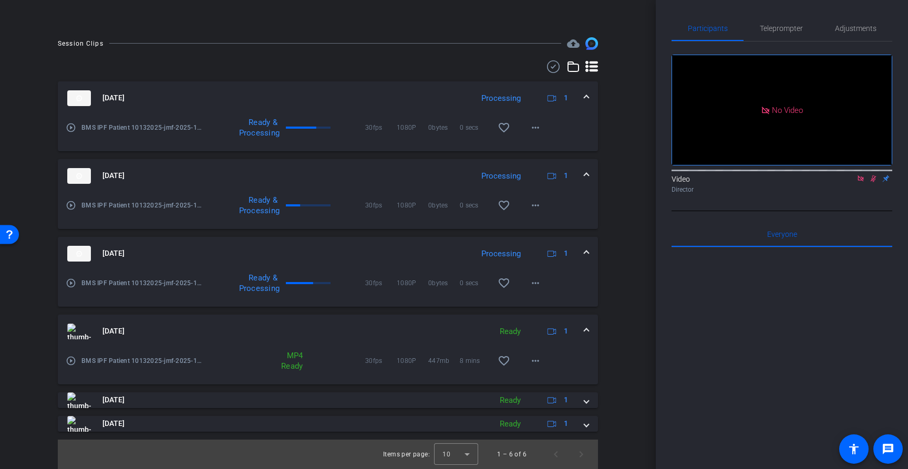
click at [610, 280] on div "Session Clips cloud_upload [DATE] Processing 1 play_circle_outline BMS IPF Pati…" at bounding box center [327, 253] width 603 height 432
click at [627, 275] on div "Session Clips cloud_upload [DATE] Processing 1 play_circle_outline BMS IPF Pati…" at bounding box center [327, 253] width 603 height 432
click at [631, 293] on div "arrow_back BMS IPF Patient 10132025 Back to project Send invite account_box gri…" at bounding box center [328, 234] width 656 height 469
